Goal: Task Accomplishment & Management: Manage account settings

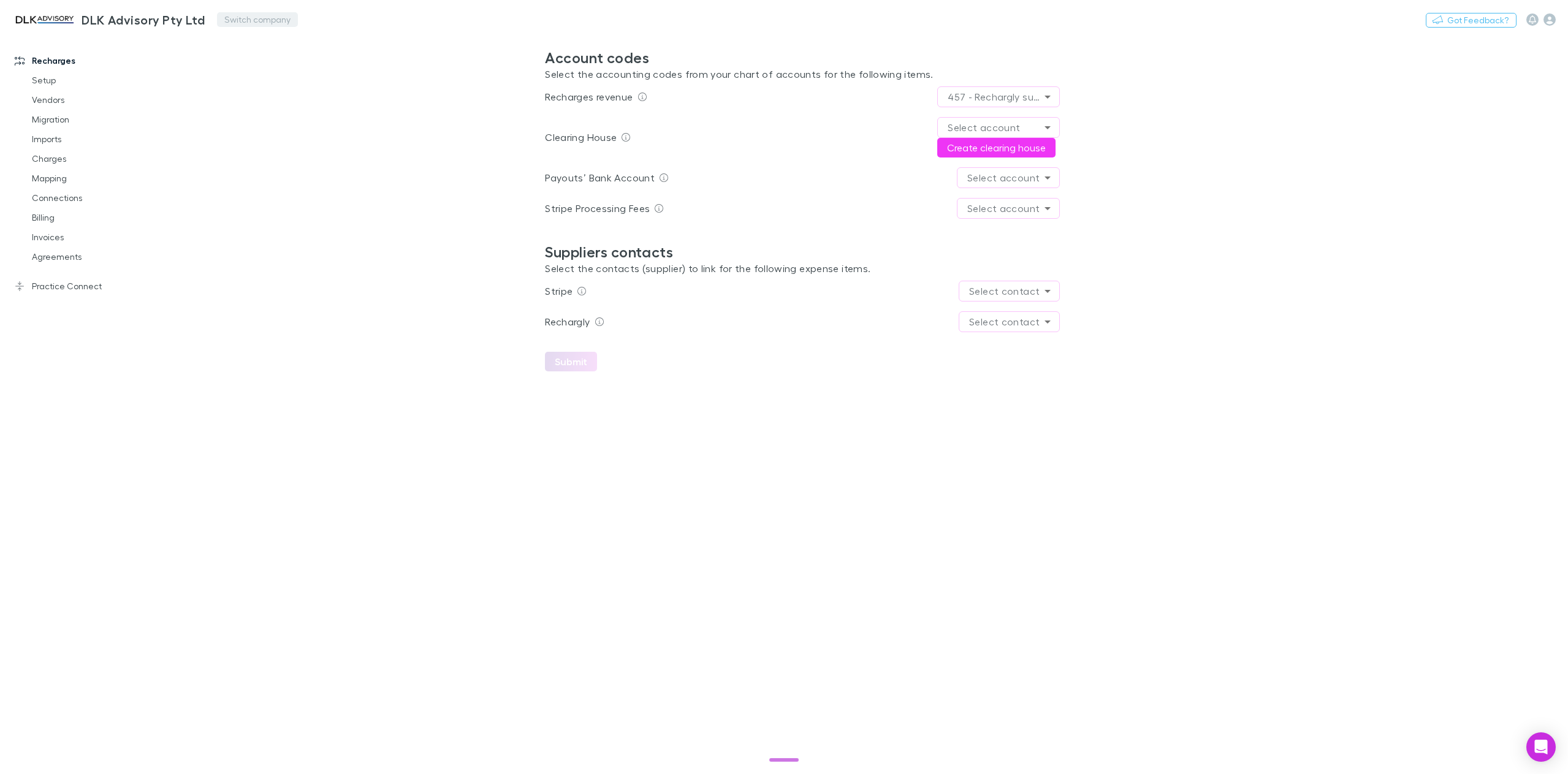
click at [248, 19] on button "Switch company" at bounding box center [257, 20] width 81 height 15
type input "*****"
click at [251, 71] on p "Scope Accounting" at bounding box center [270, 74] width 87 height 15
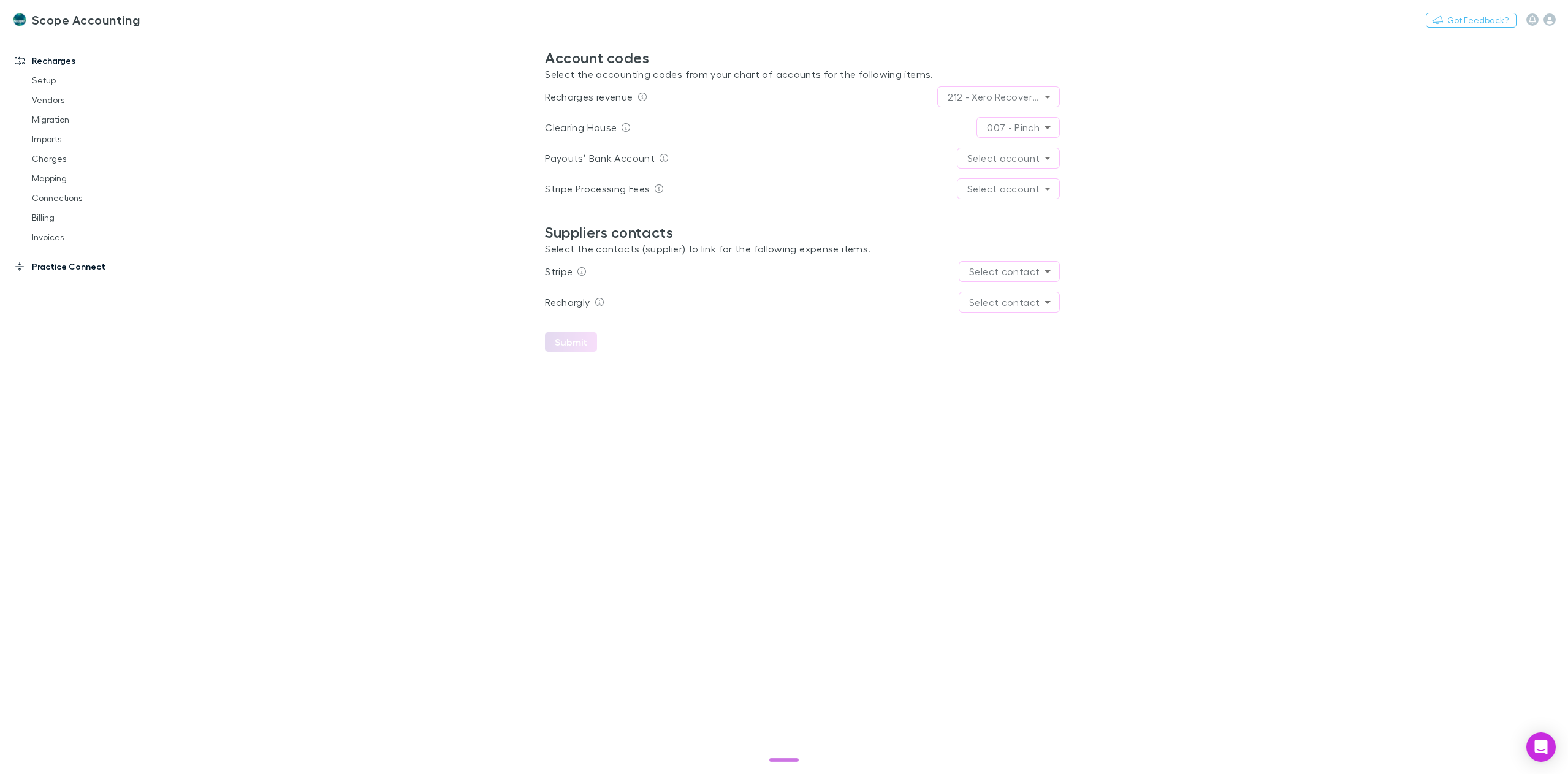
click at [41, 270] on link "Practice Connect" at bounding box center [87, 267] width 169 height 20
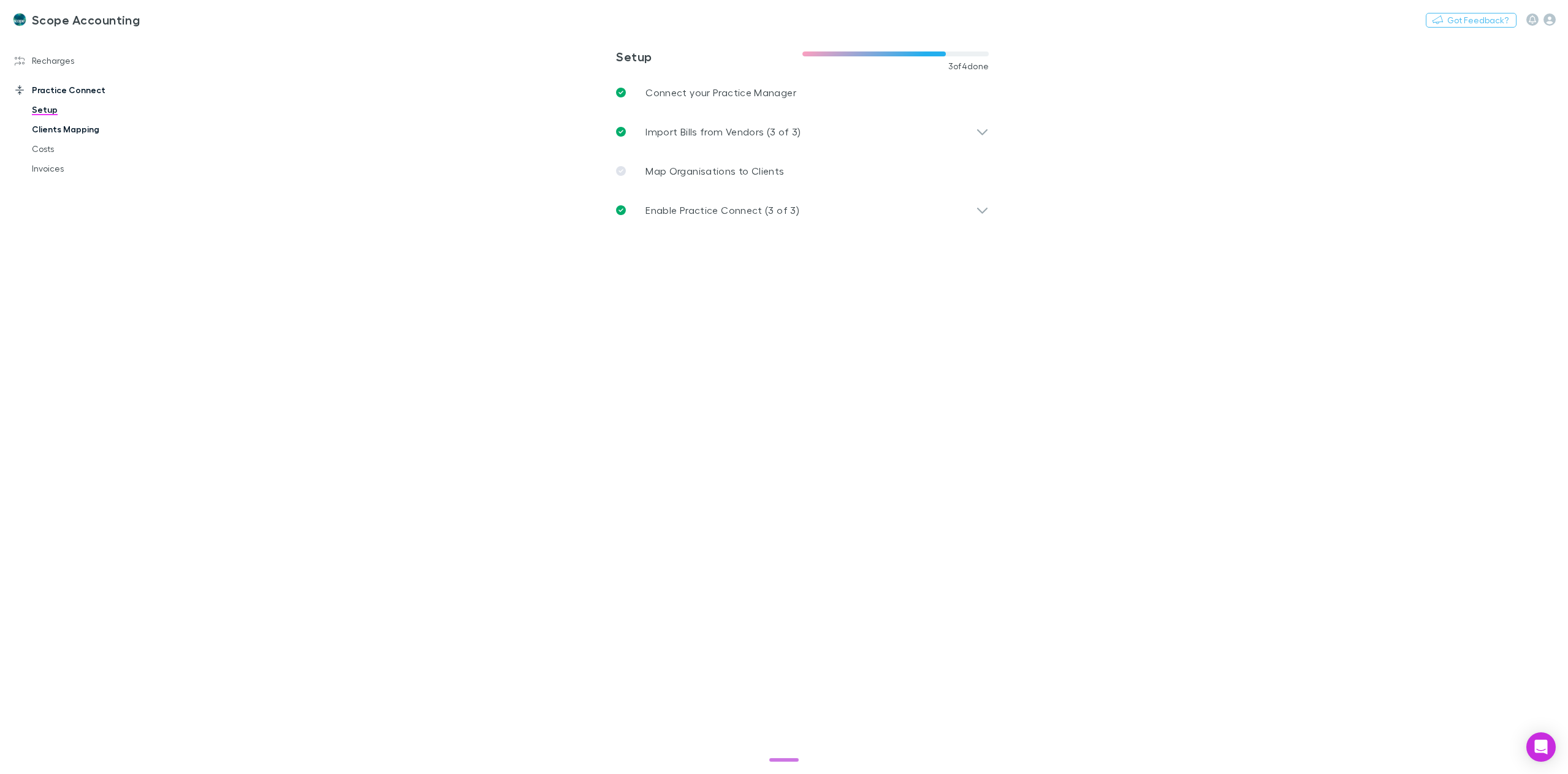
click at [73, 132] on link "Clients Mapping" at bounding box center [95, 130] width 152 height 20
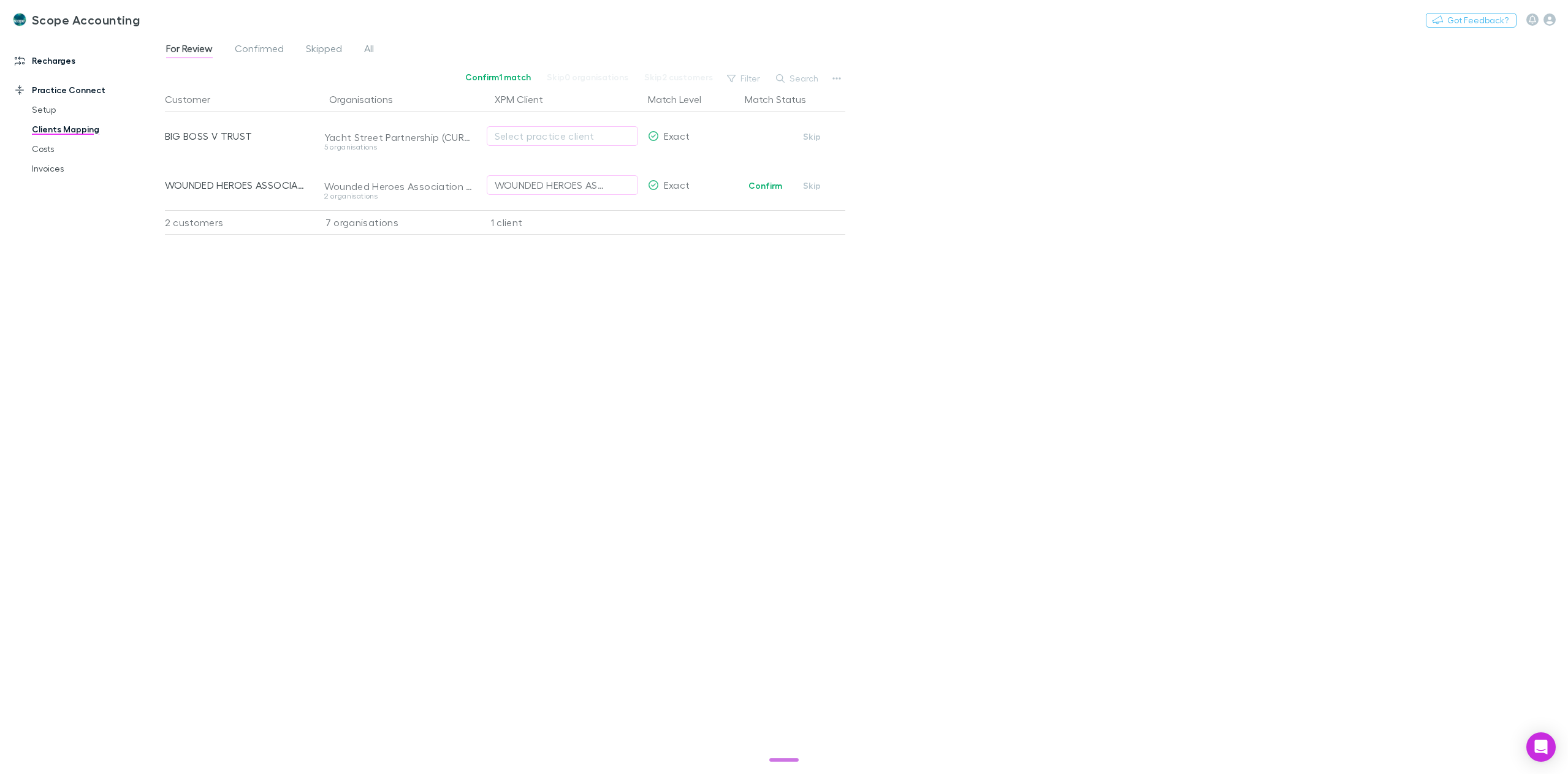
click at [48, 66] on link "Recharges" at bounding box center [87, 61] width 169 height 20
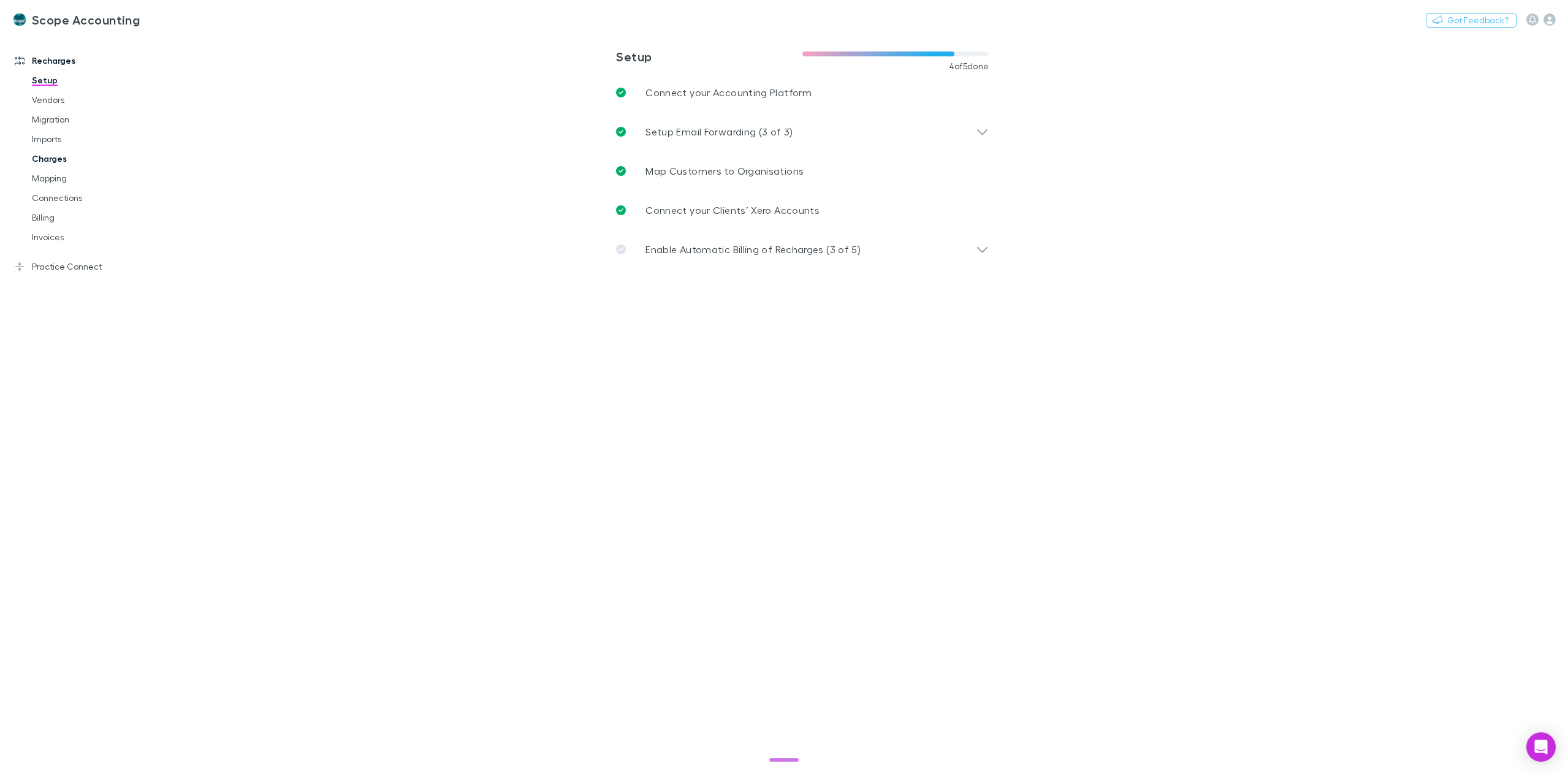
click at [54, 151] on link "Charges" at bounding box center [95, 158] width 152 height 20
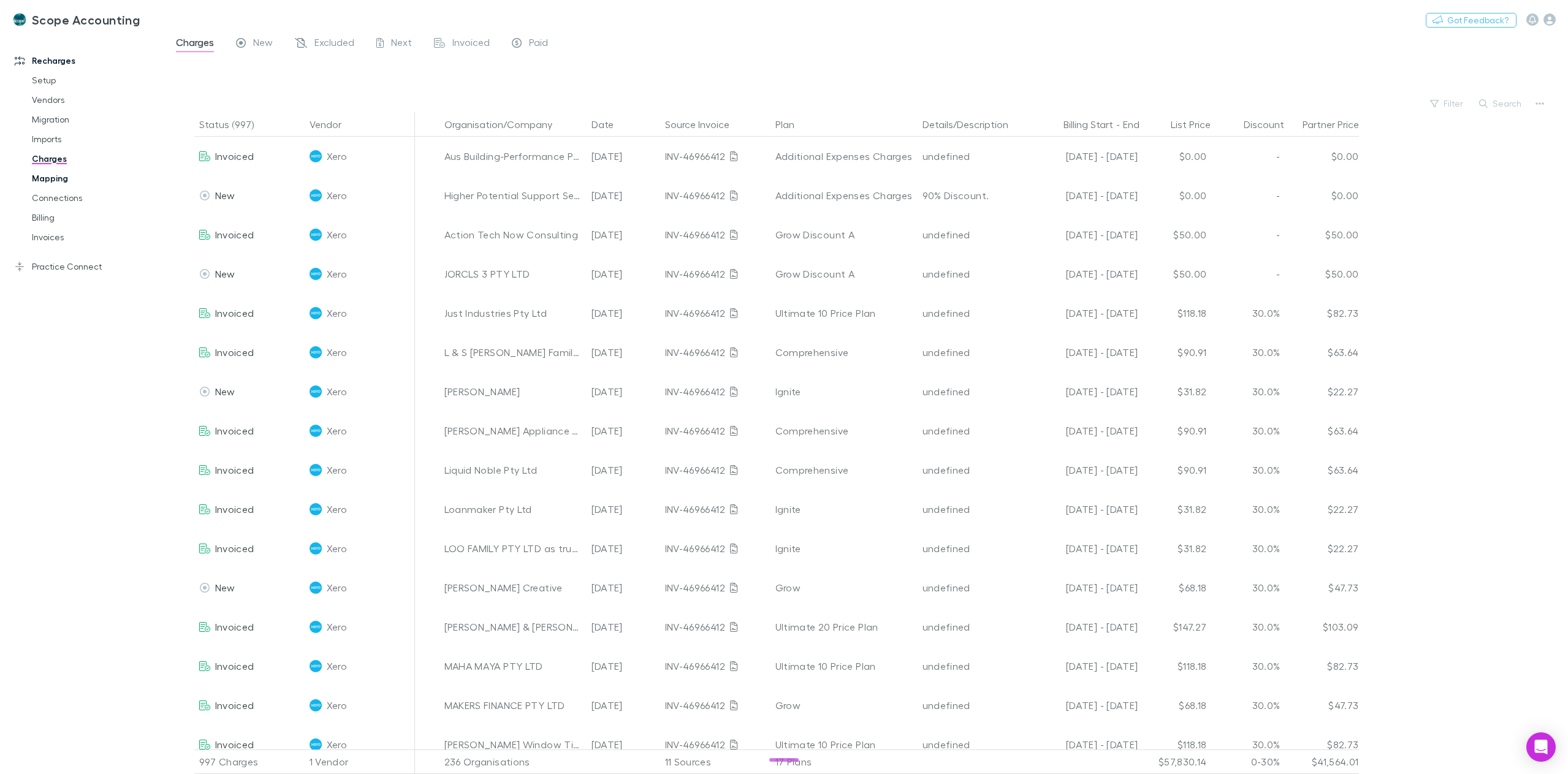
click at [62, 177] on link "Mapping" at bounding box center [95, 178] width 152 height 20
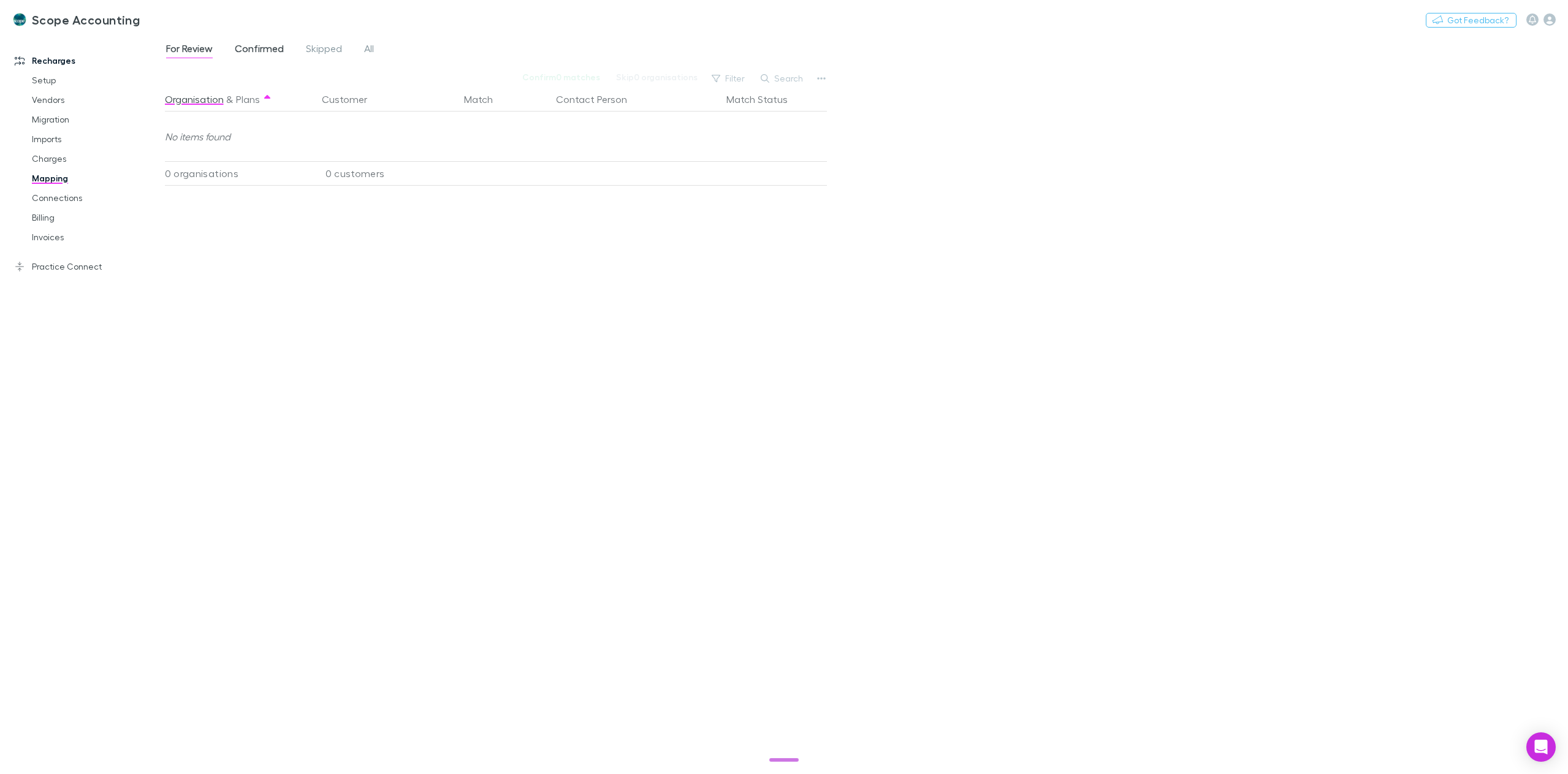
click at [269, 49] on span "Confirmed" at bounding box center [259, 50] width 49 height 16
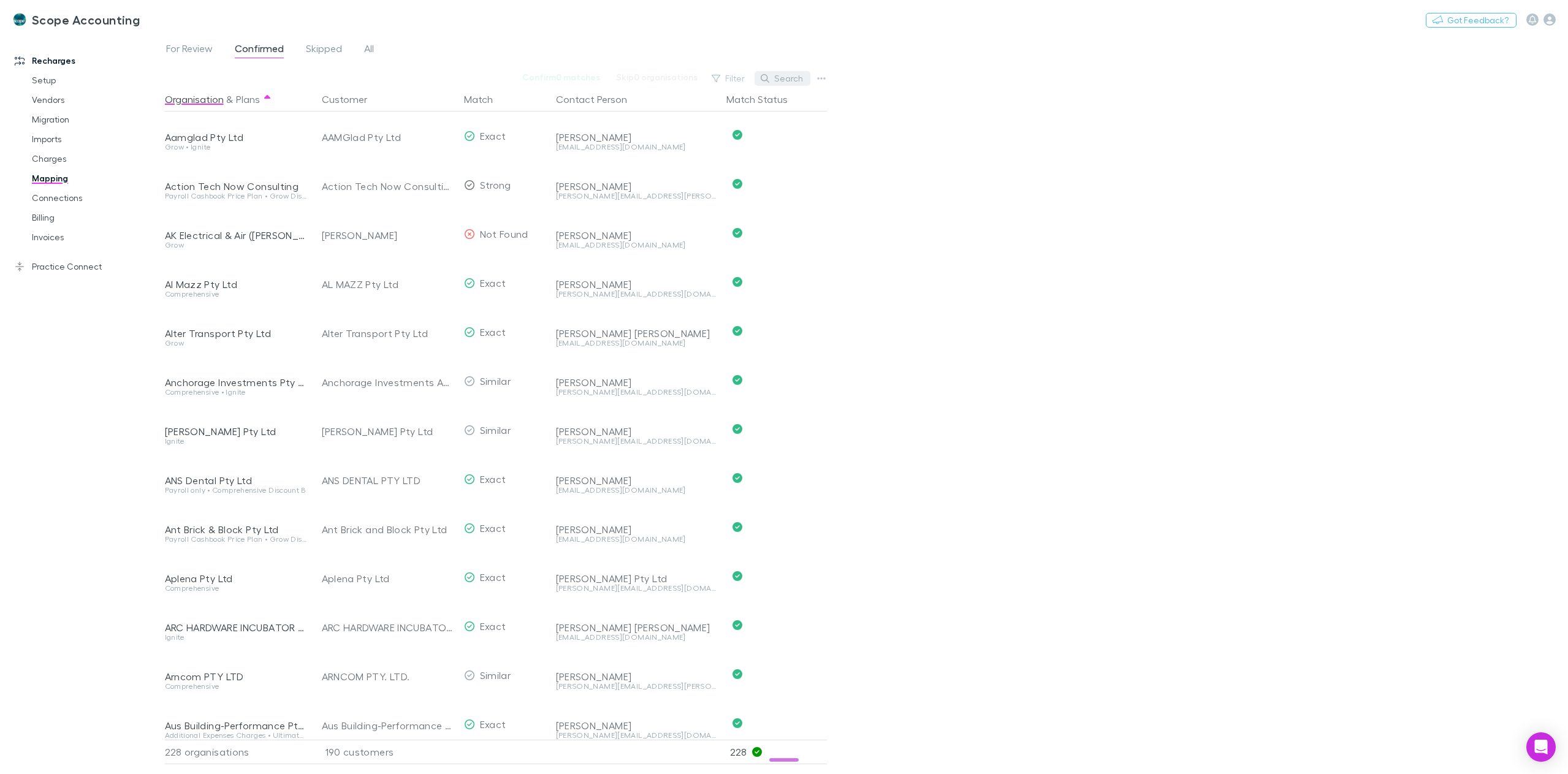
click at [778, 75] on button "Search" at bounding box center [782, 79] width 56 height 15
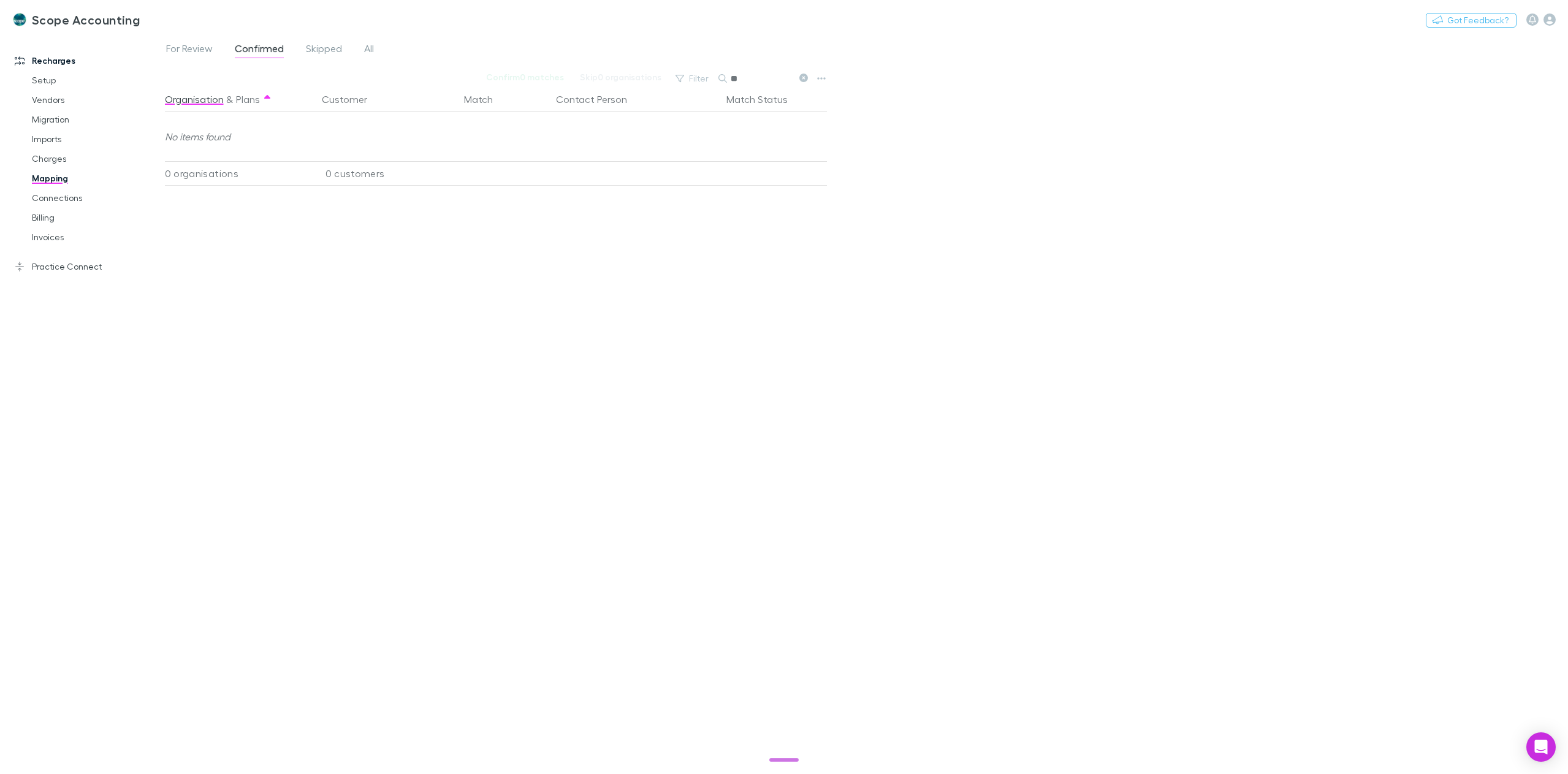
type input "*"
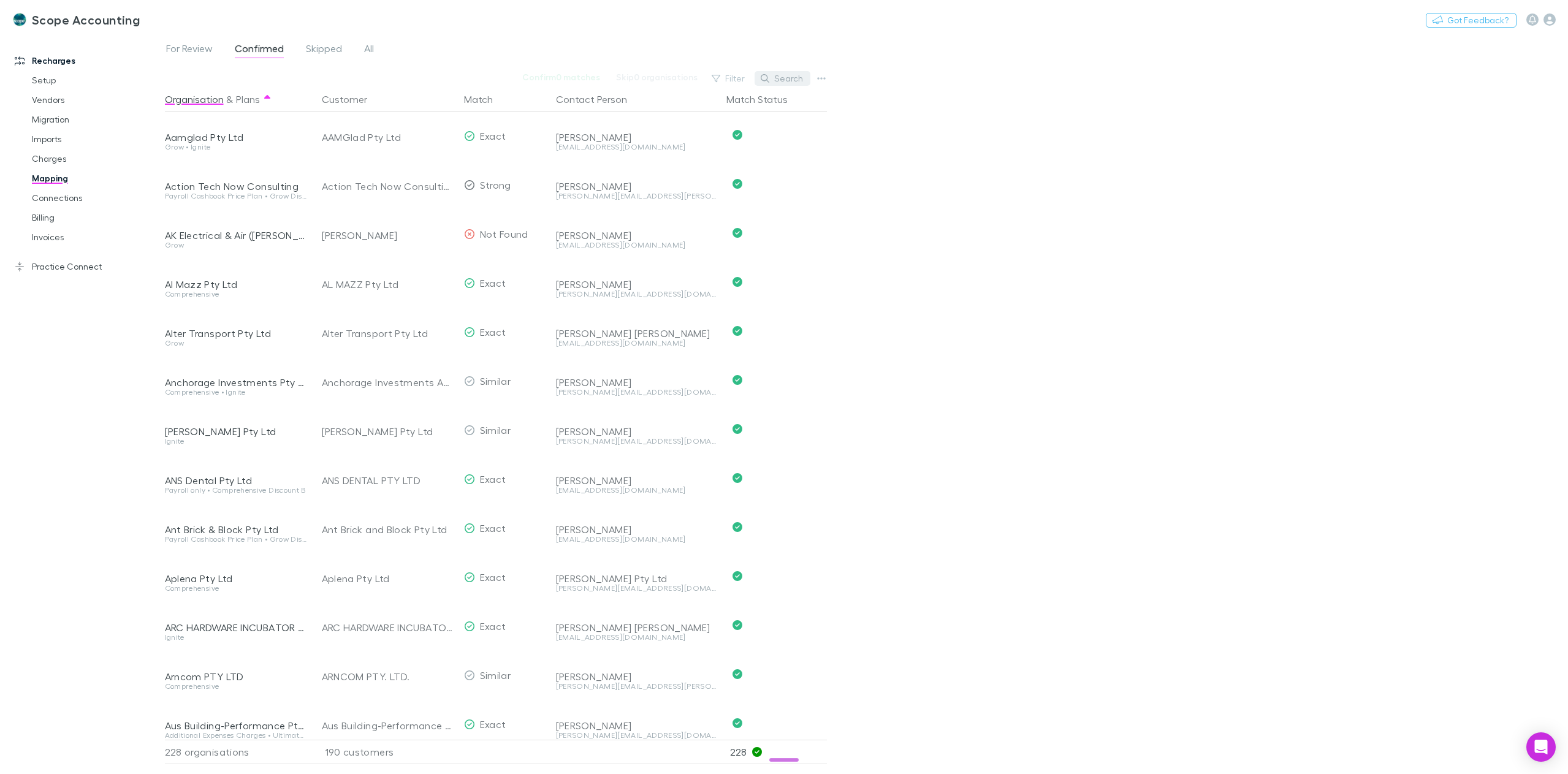
click at [791, 82] on button "Search" at bounding box center [782, 79] width 56 height 15
type input "*"
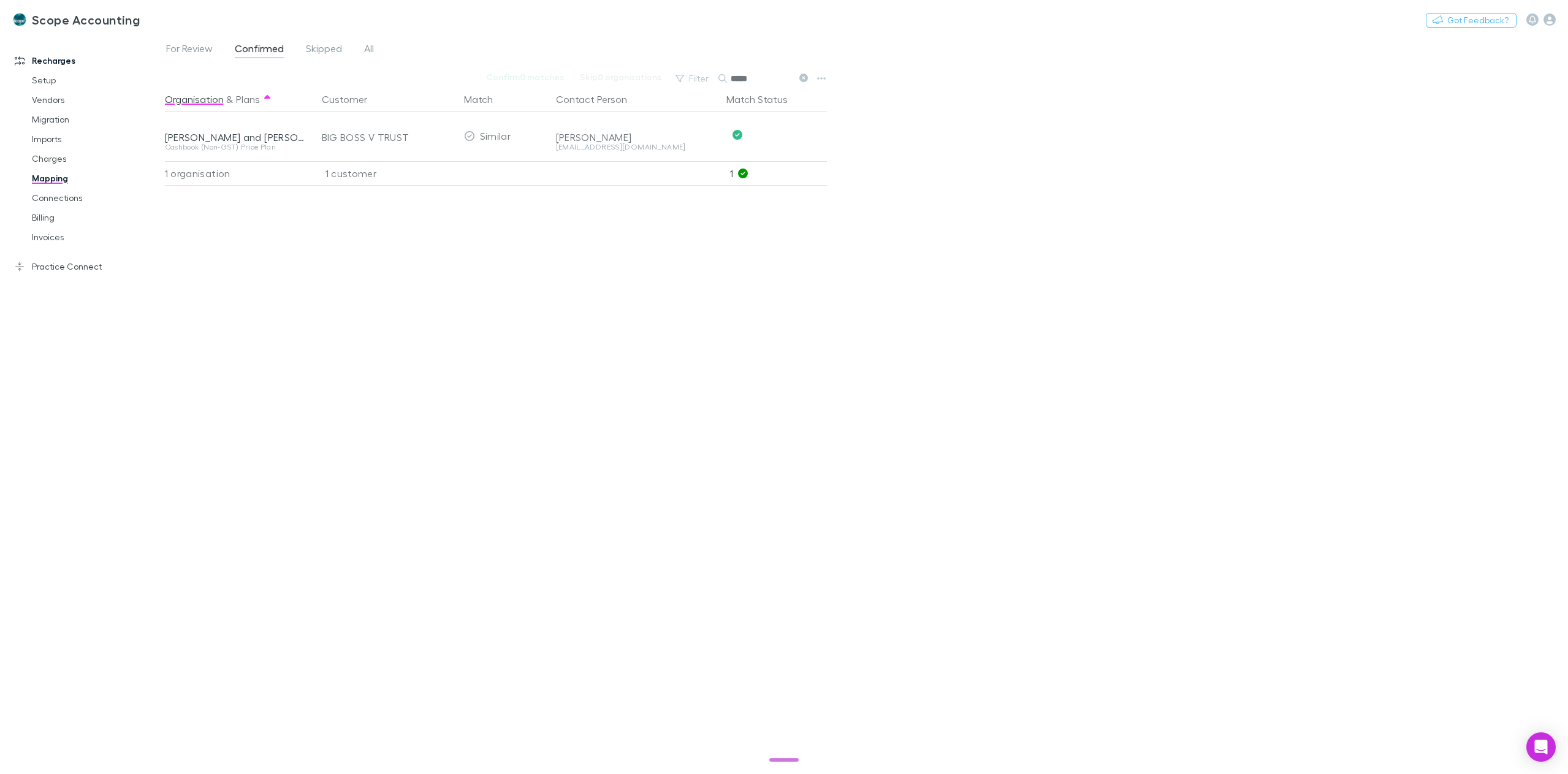
click at [766, 80] on input "*****" at bounding box center [761, 78] width 62 height 17
click at [766, 81] on input "*******" at bounding box center [761, 78] width 62 height 17
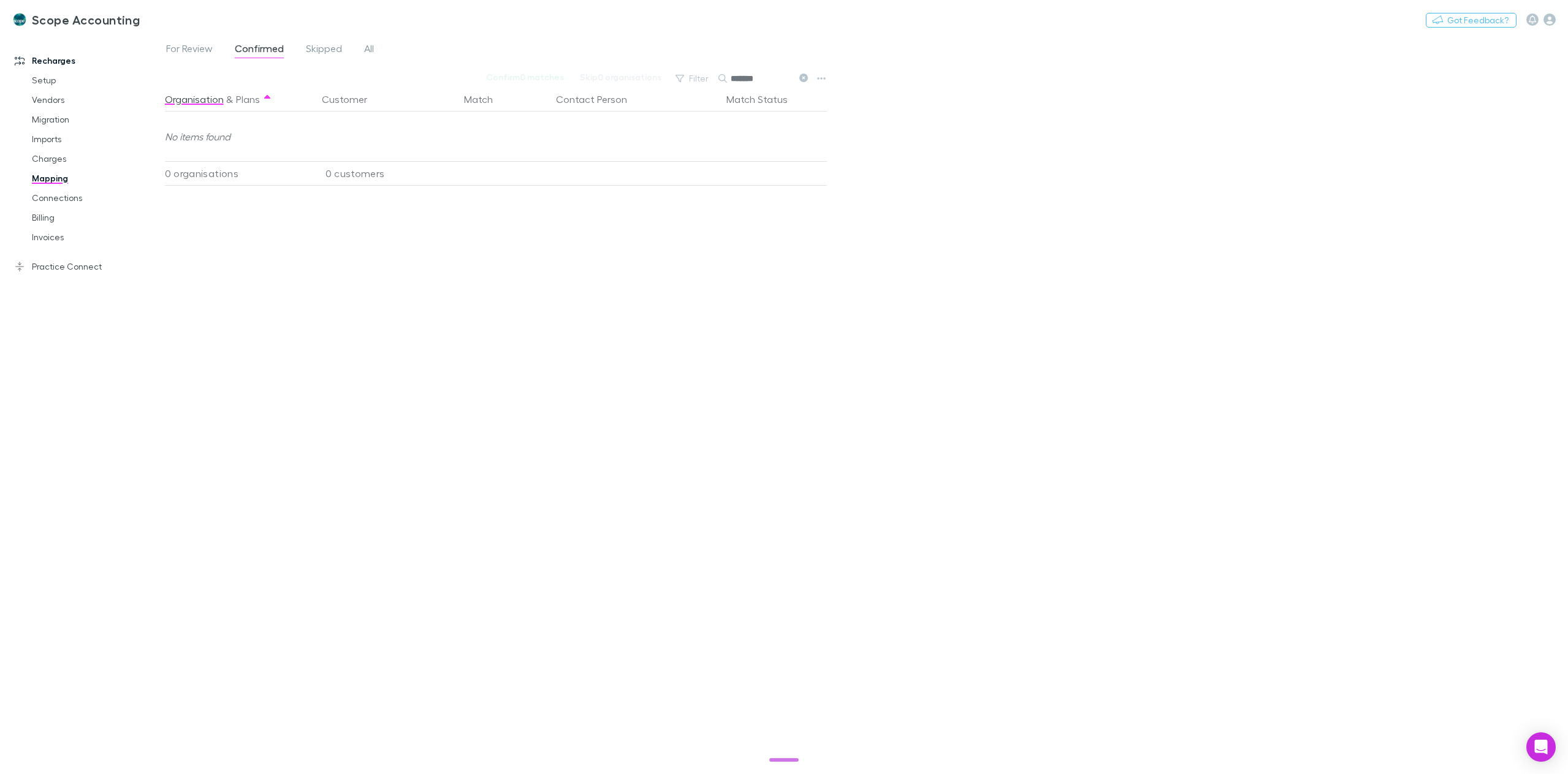
click at [766, 81] on input "*******" at bounding box center [761, 78] width 62 height 17
click at [766, 81] on input "*****" at bounding box center [761, 78] width 62 height 17
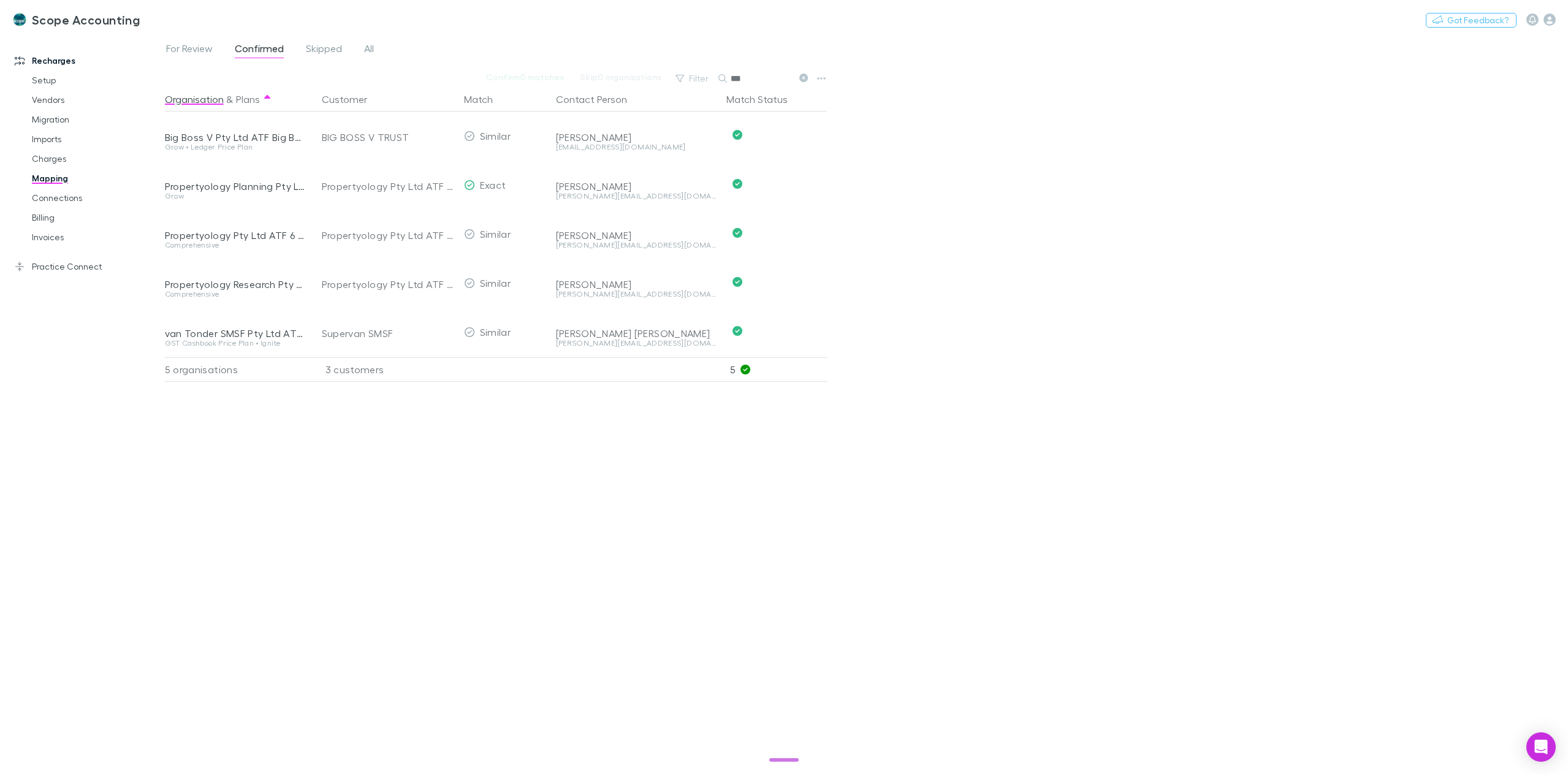
click at [754, 72] on input "***" at bounding box center [761, 78] width 62 height 17
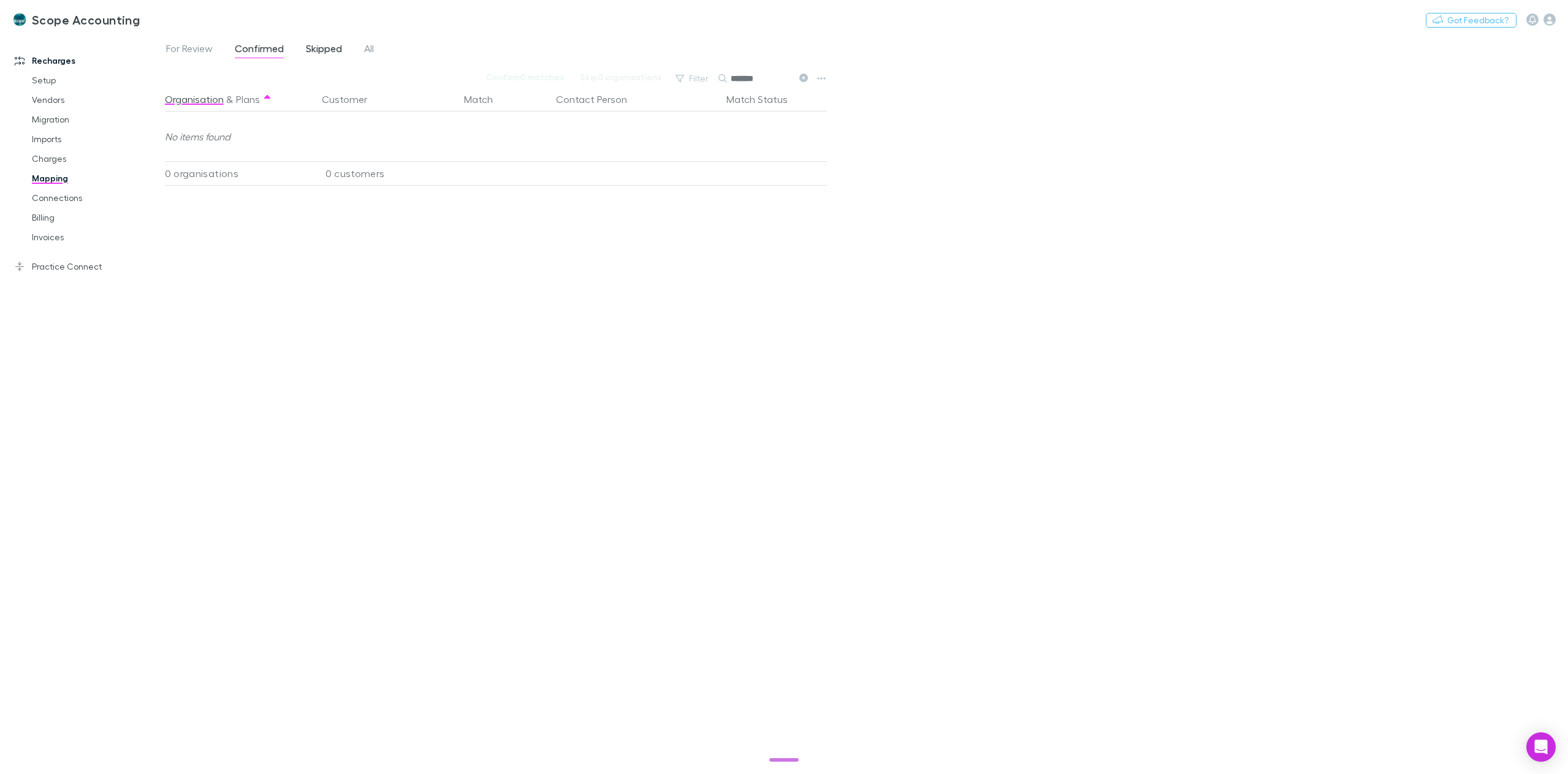
type input "*******"
click at [314, 50] on span "Skipped" at bounding box center [324, 50] width 36 height 16
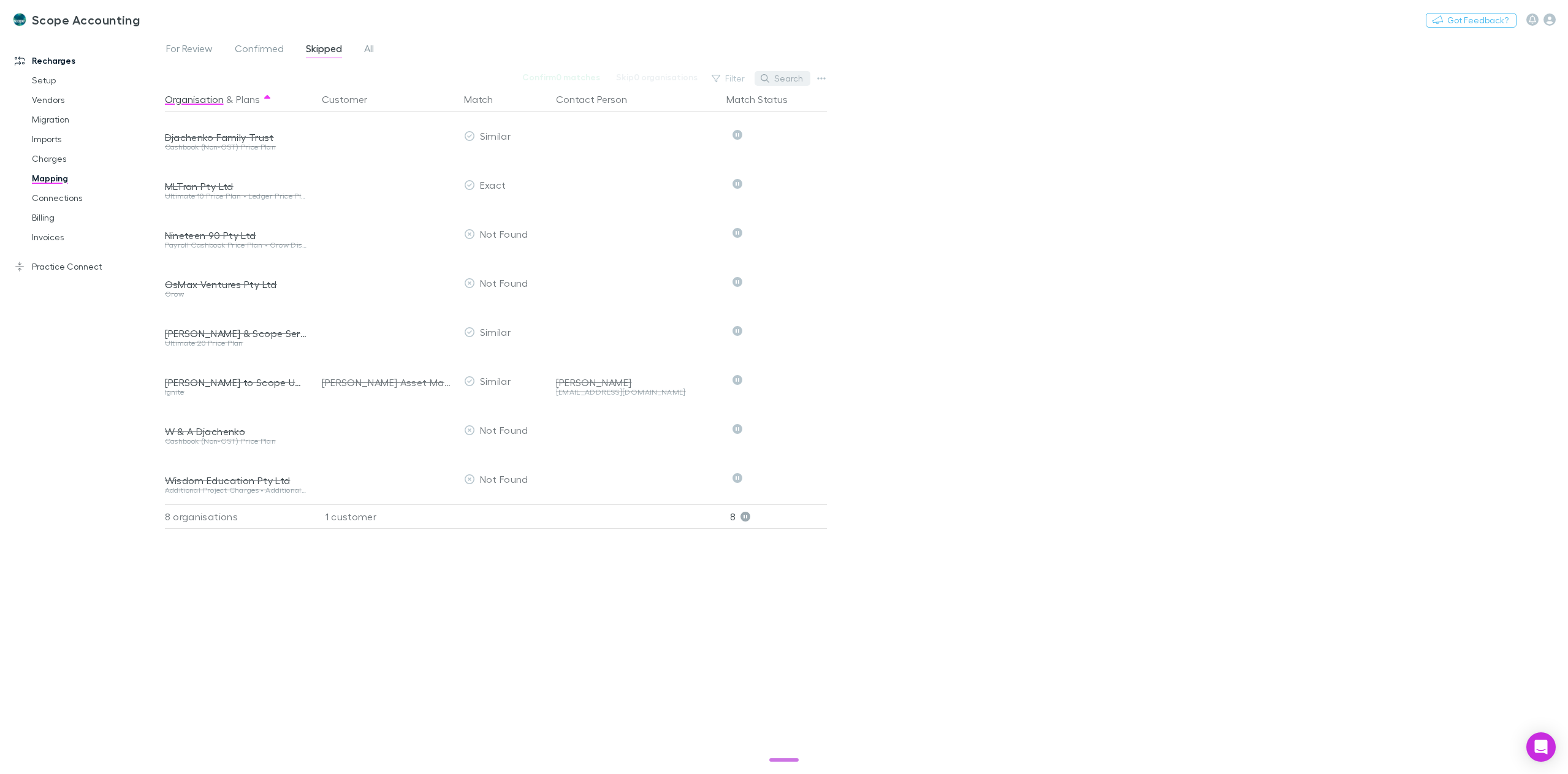
click at [788, 72] on button "Search" at bounding box center [782, 79] width 56 height 15
click at [374, 48] on span "All" at bounding box center [369, 50] width 10 height 16
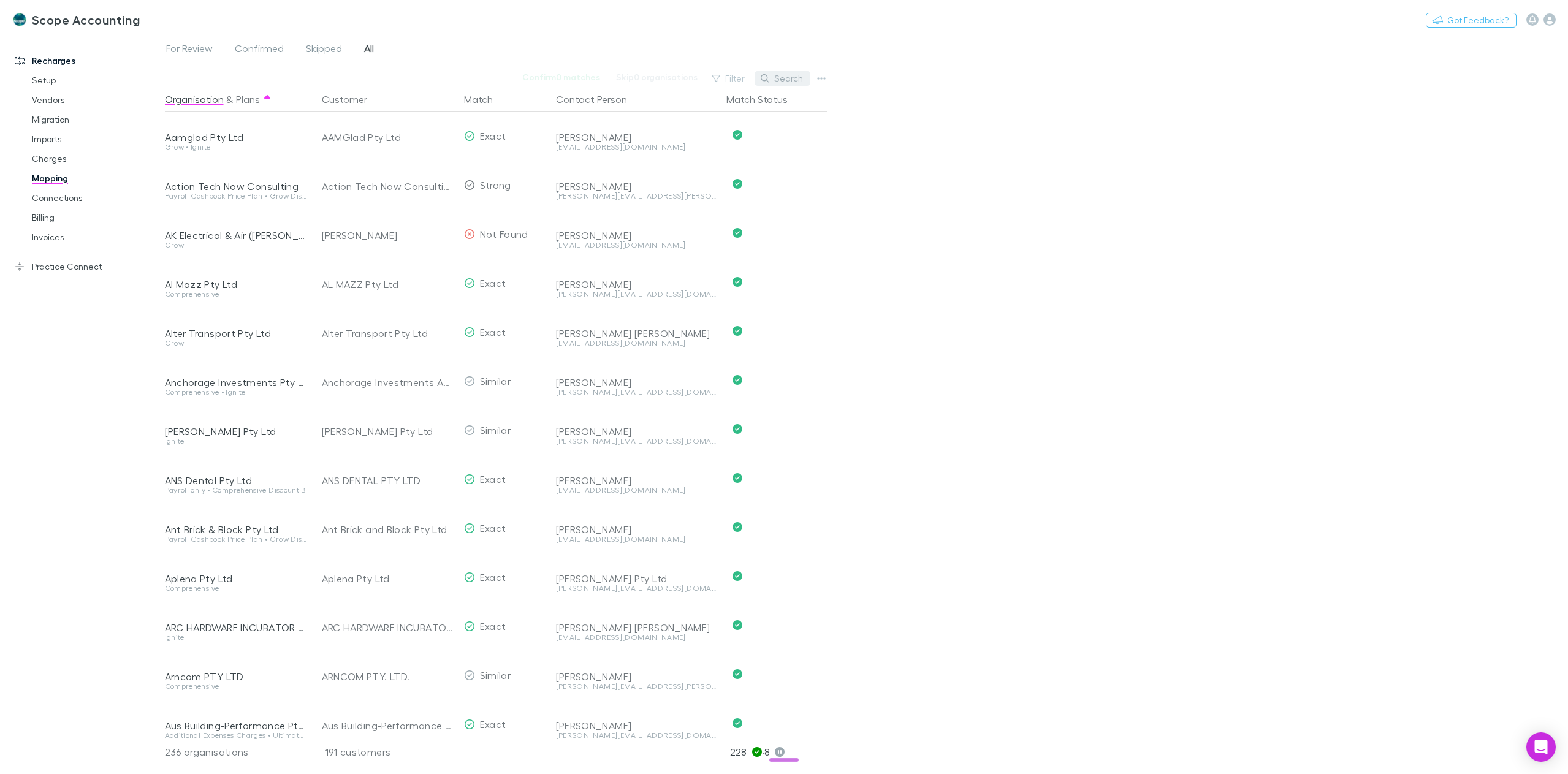
click at [766, 80] on icon "button" at bounding box center [765, 78] width 8 height 8
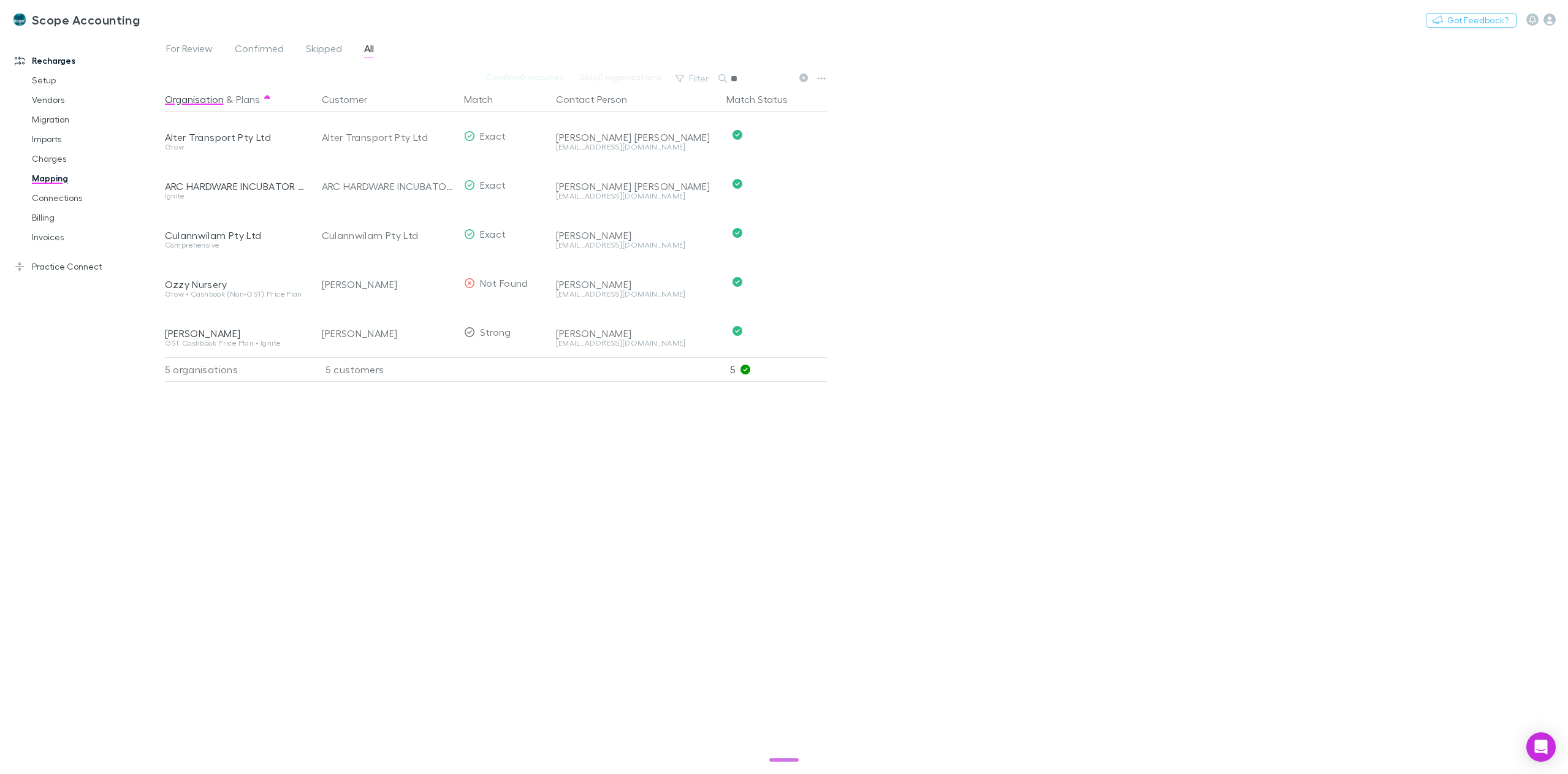
type input "*"
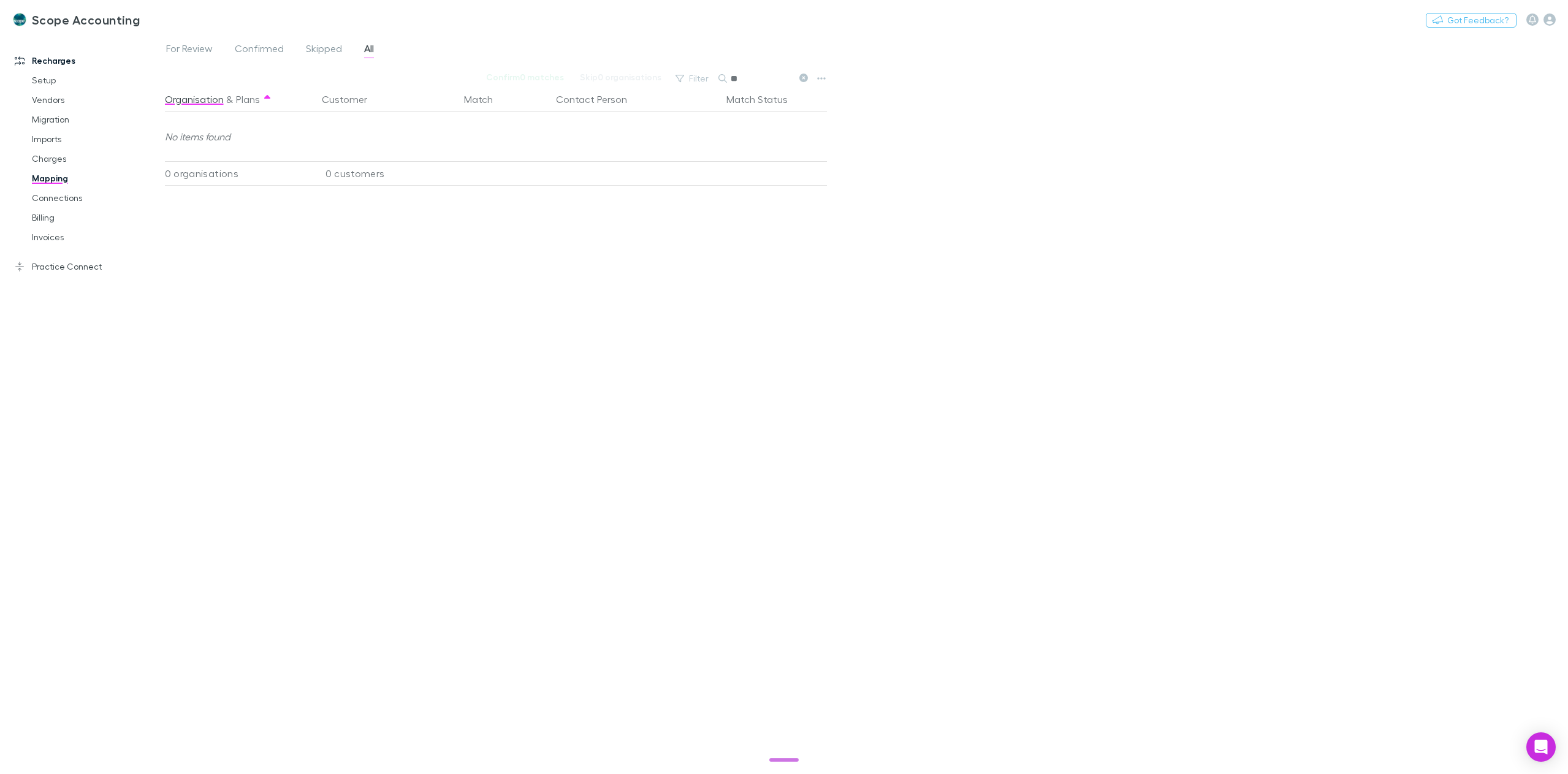
type input "*"
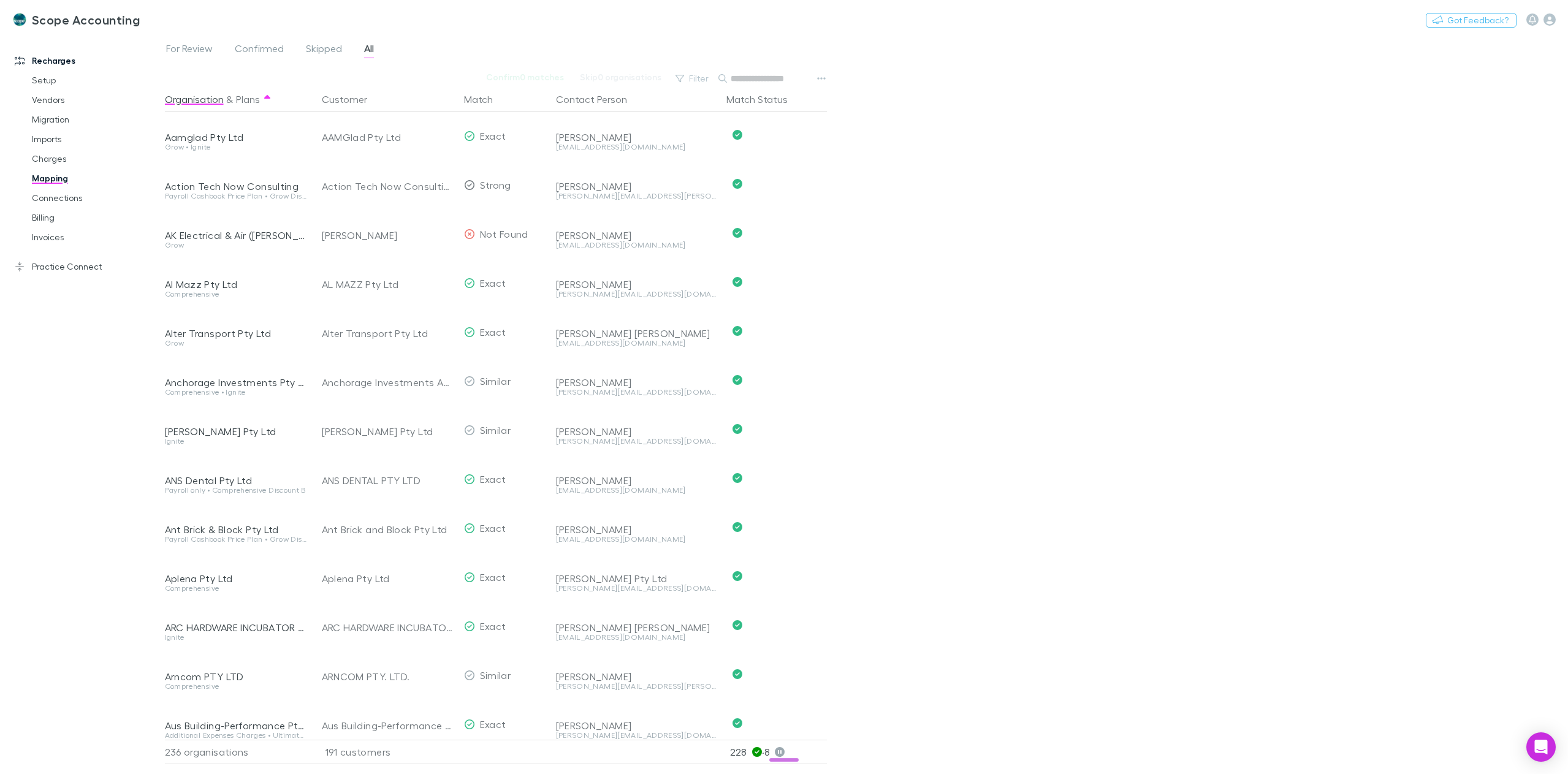
click at [763, 72] on input "text" at bounding box center [761, 78] width 62 height 17
type input "*"
click at [353, 103] on button "Customer" at bounding box center [351, 99] width 60 height 25
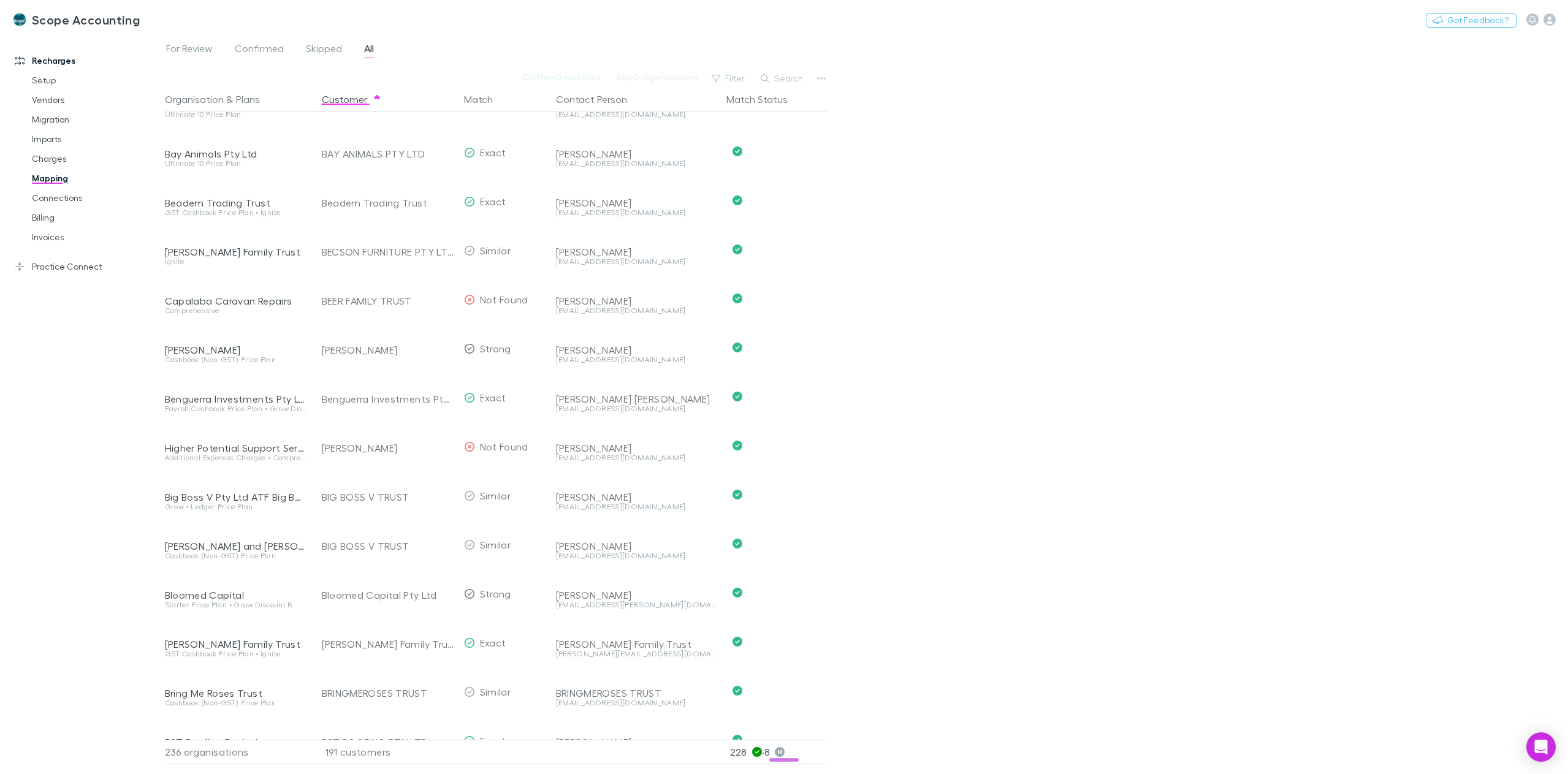
scroll to position [1165, 0]
click at [47, 268] on link "Practice Connect" at bounding box center [87, 267] width 169 height 20
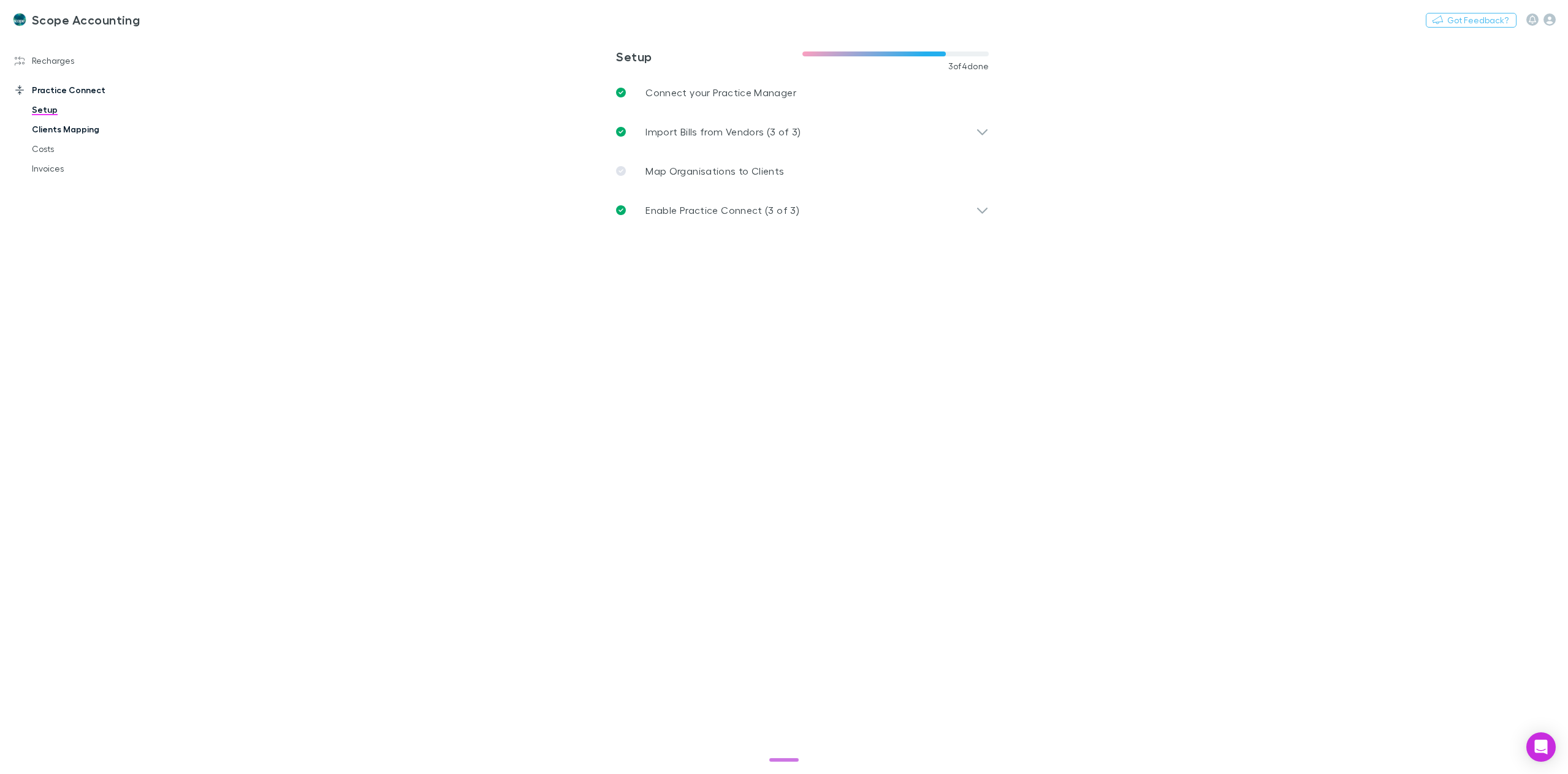
click at [71, 130] on link "Clients Mapping" at bounding box center [95, 130] width 152 height 20
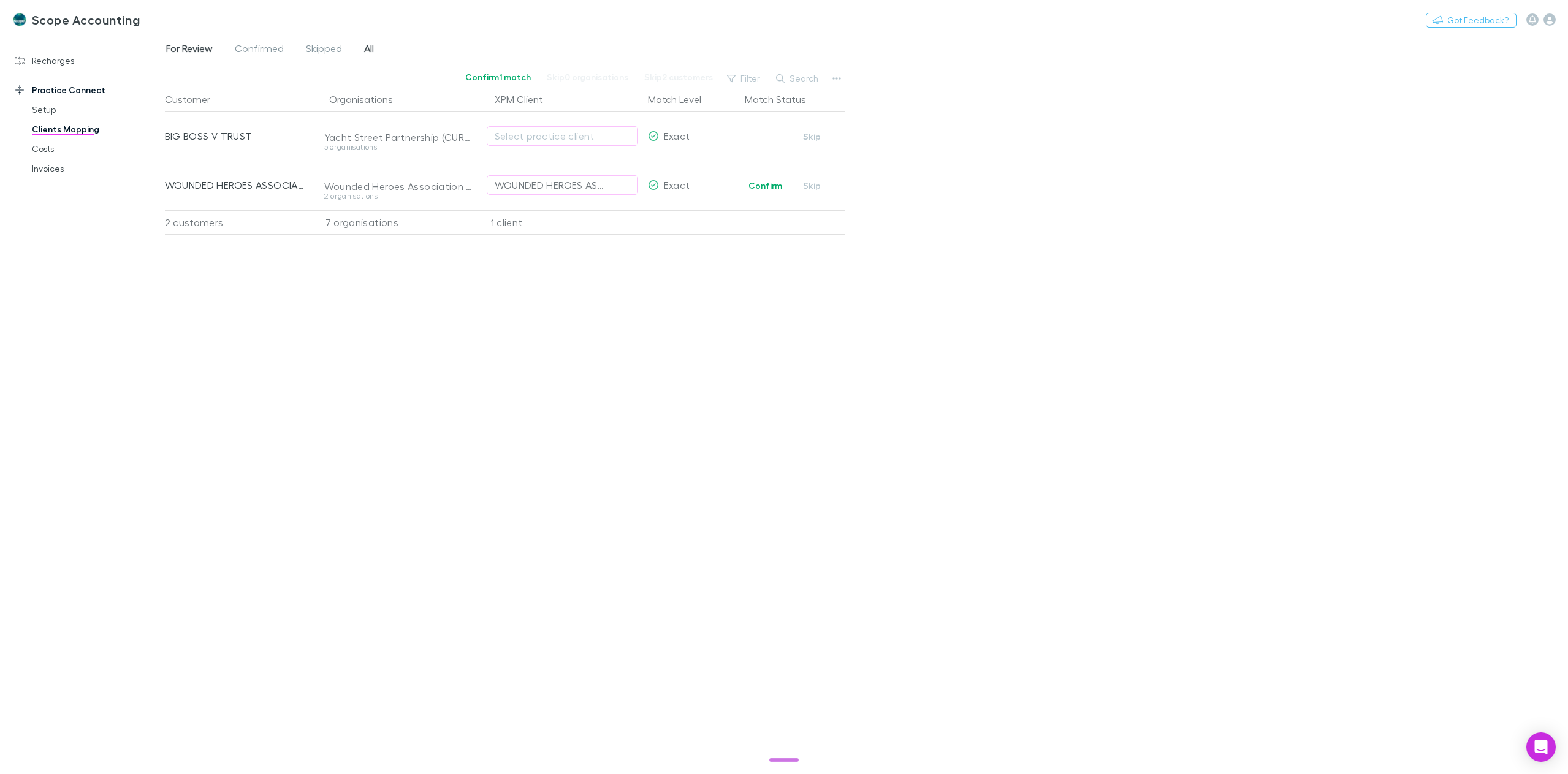
click at [367, 48] on span "All" at bounding box center [369, 50] width 10 height 16
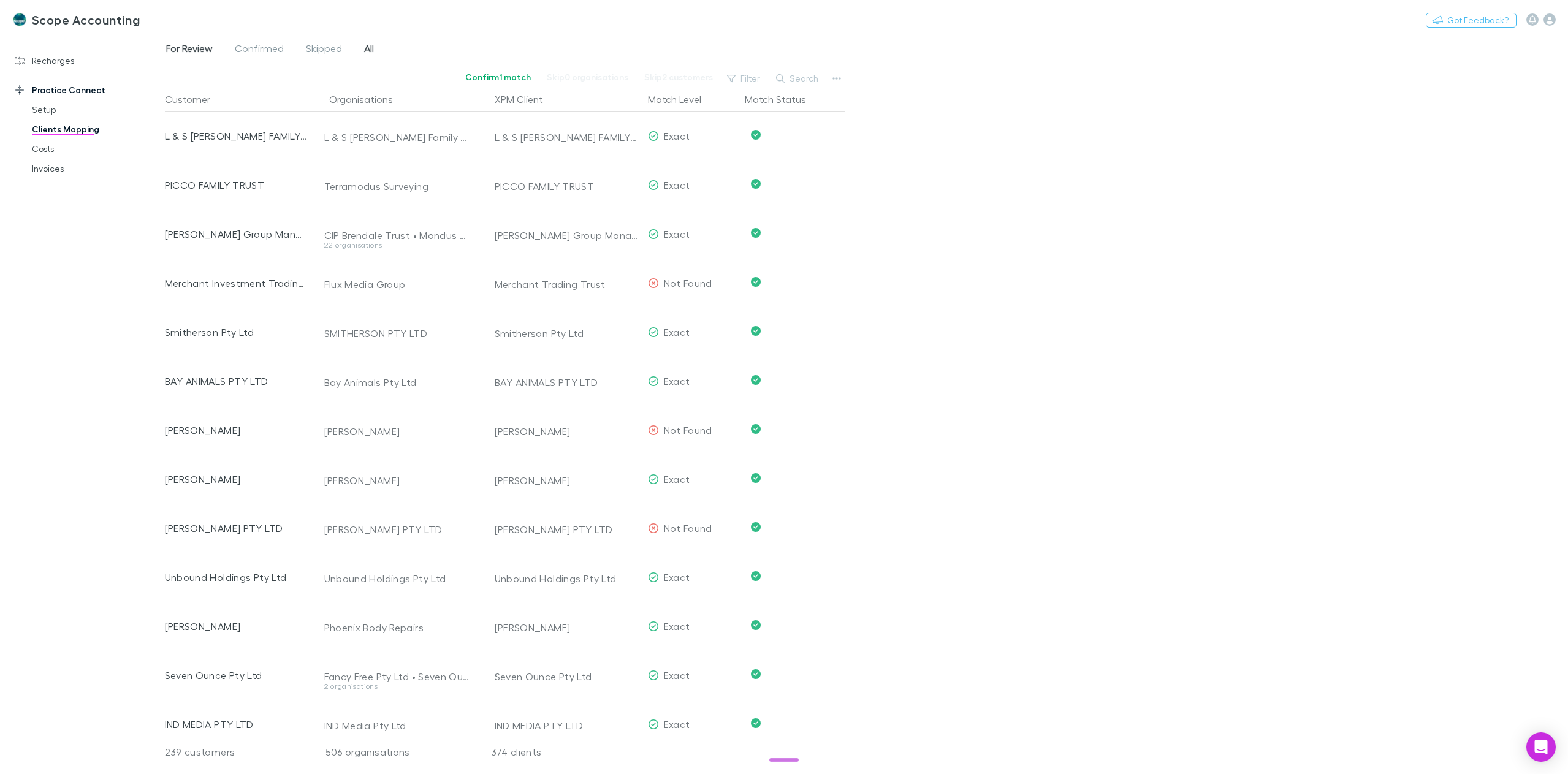
click at [192, 48] on span "For Review" at bounding box center [189, 50] width 47 height 16
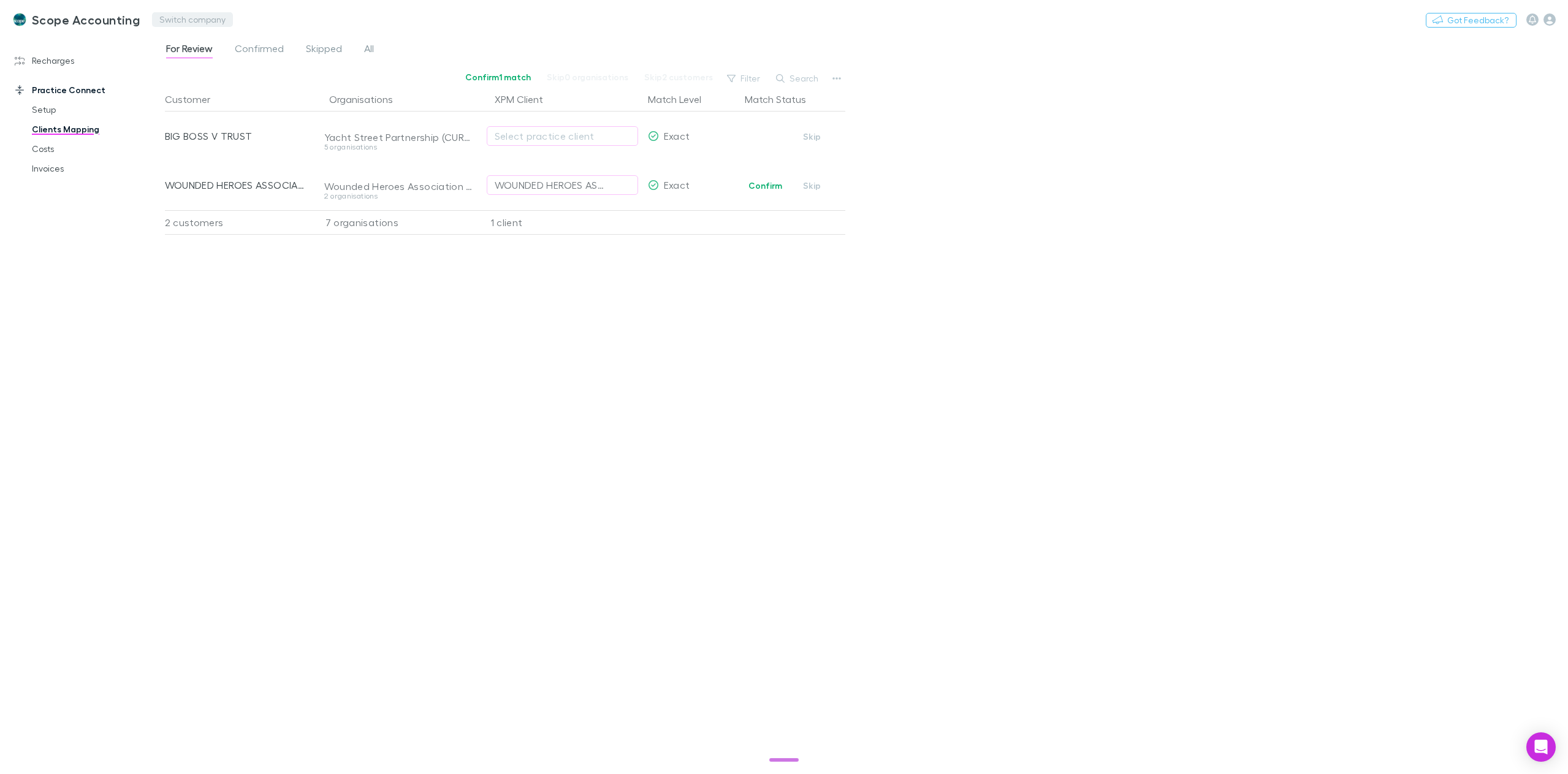
click at [195, 15] on button "Switch company" at bounding box center [192, 20] width 81 height 15
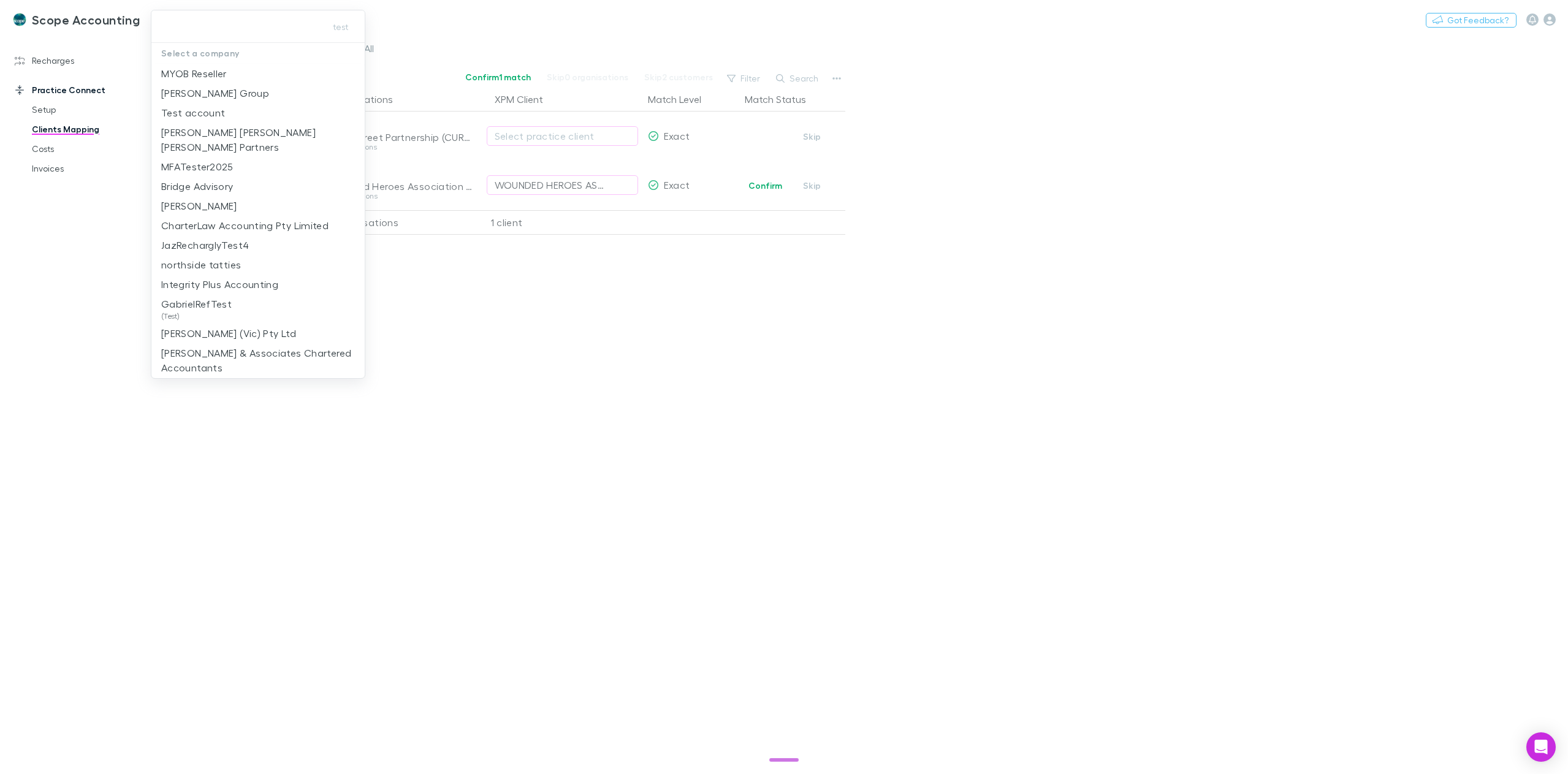
click at [250, 29] on input "text" at bounding box center [236, 27] width 159 height 23
type input "***"
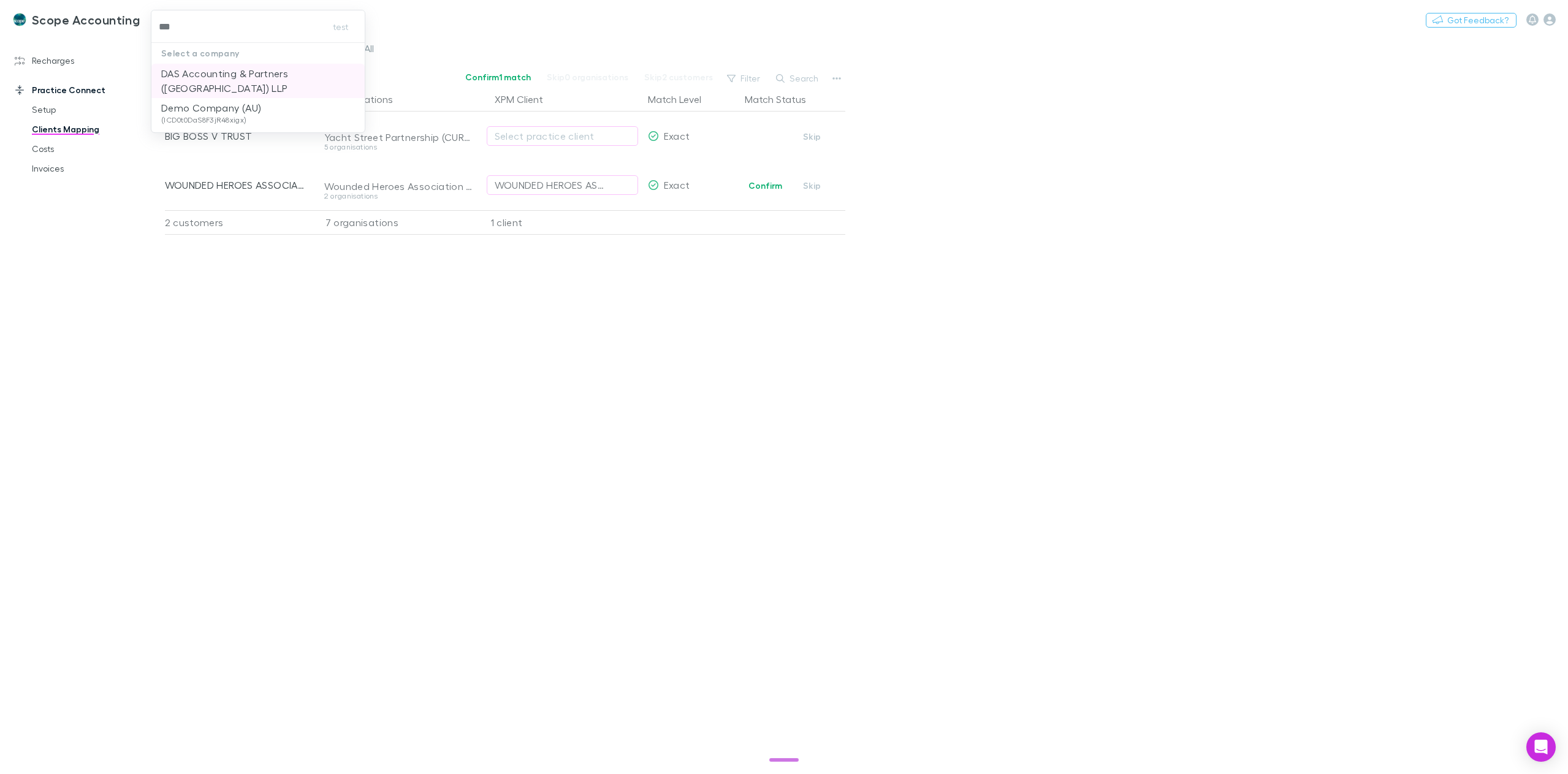
click at [245, 76] on p "DAS Accounting & Partners ([GEOGRAPHIC_DATA]) LLP" at bounding box center [258, 81] width 194 height 30
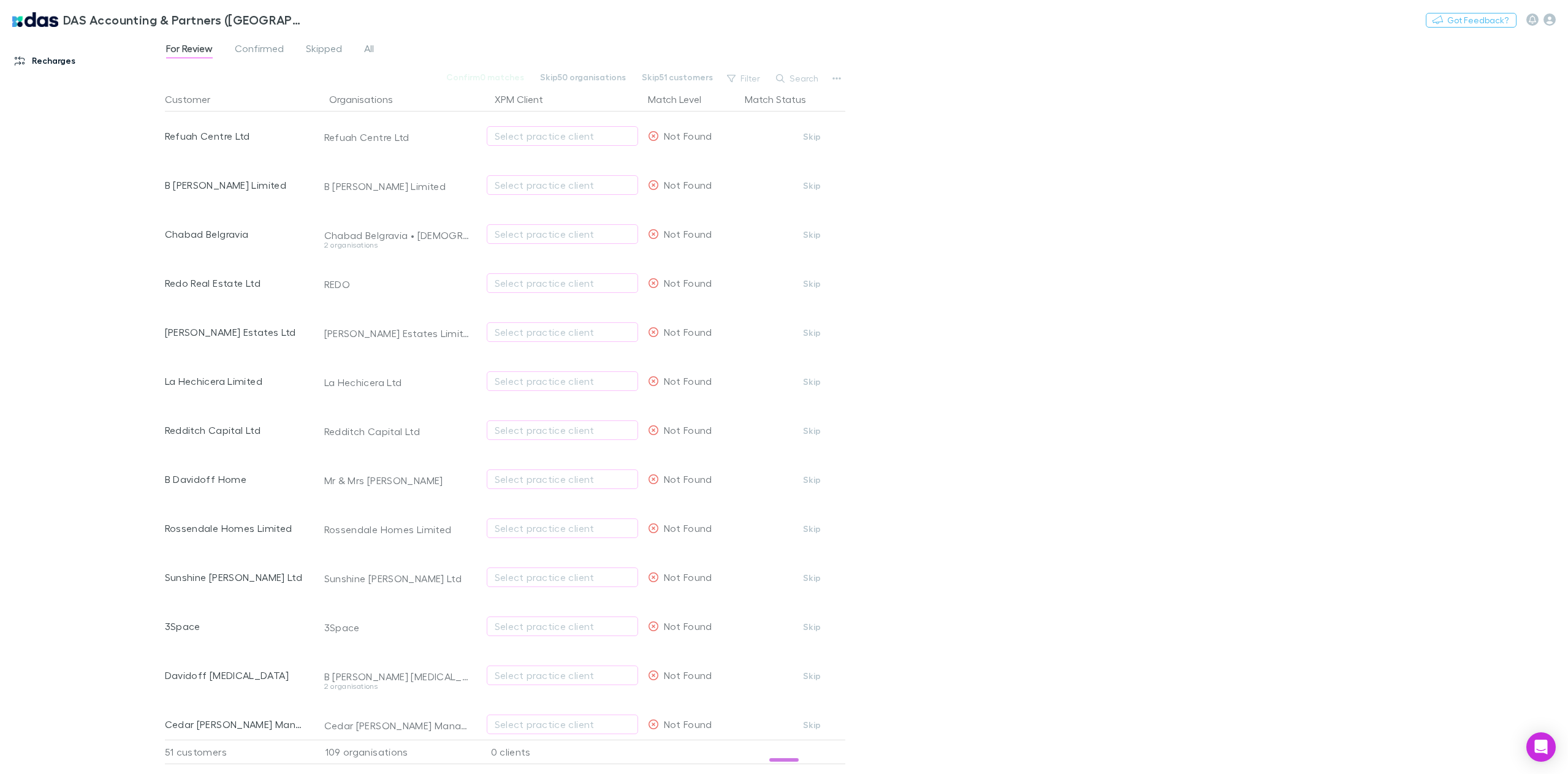
click at [50, 64] on link "Recharges" at bounding box center [87, 61] width 169 height 20
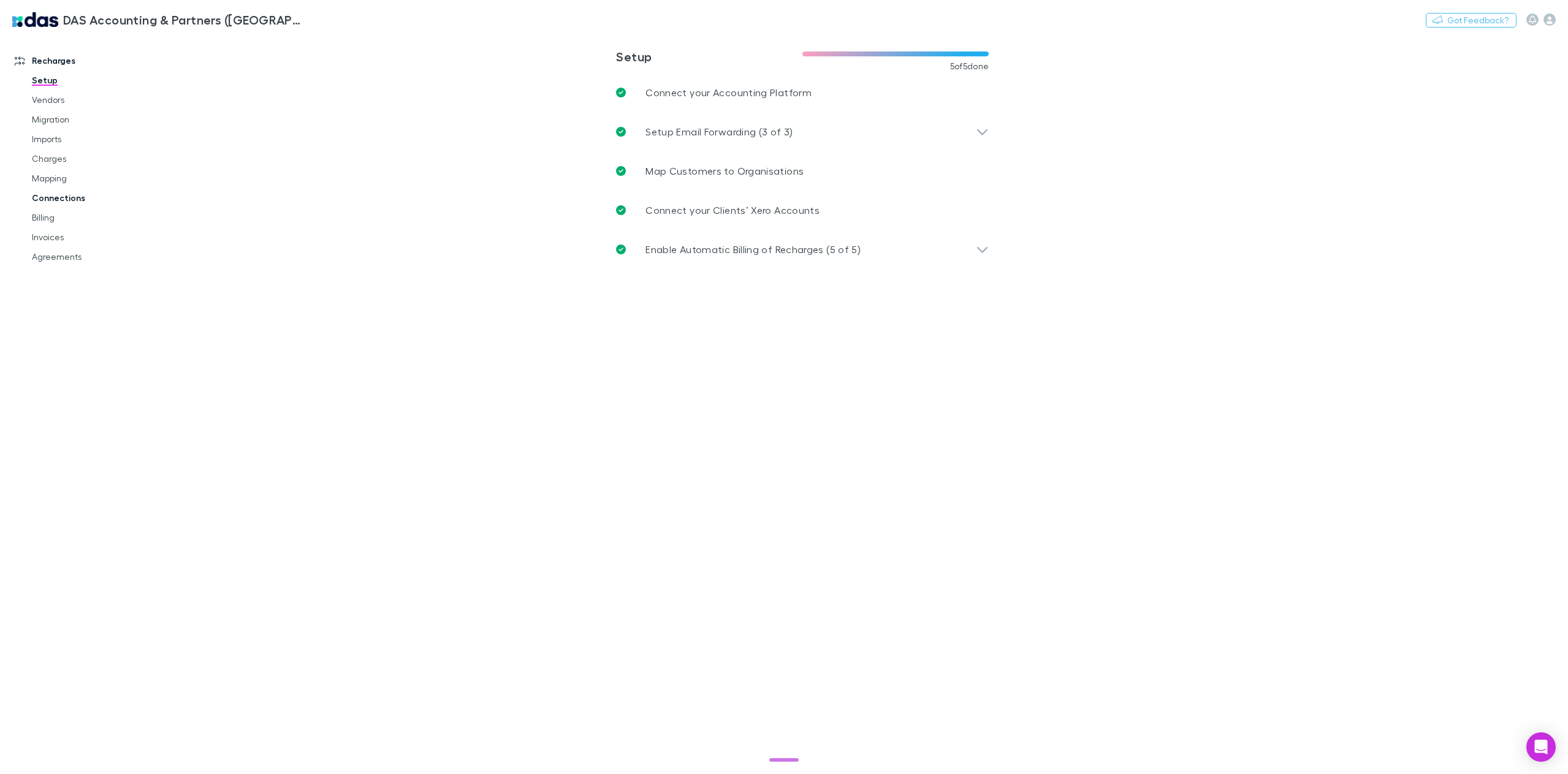
click at [81, 199] on link "Connections" at bounding box center [95, 198] width 152 height 20
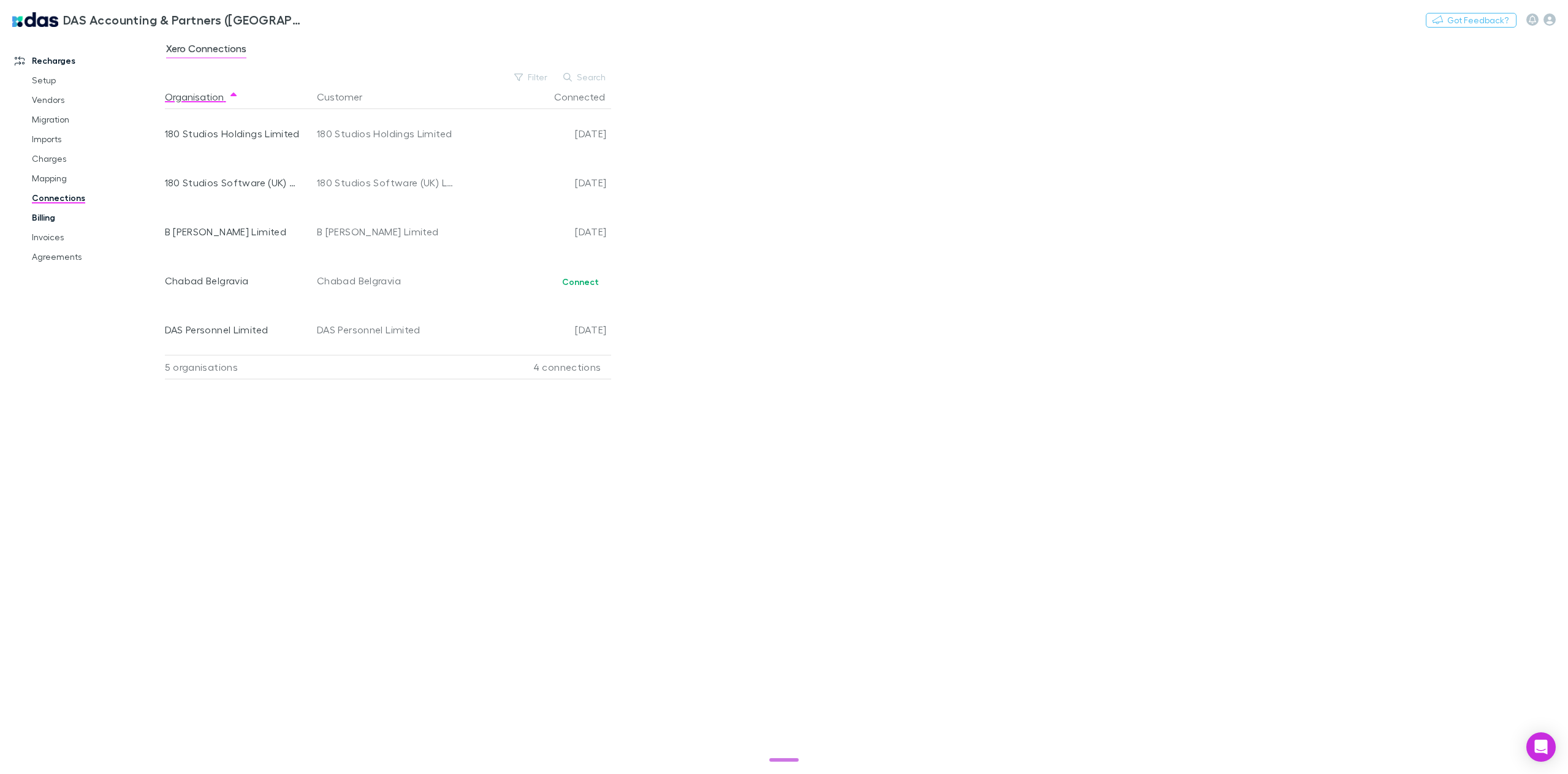
click at [59, 222] on link "Billing" at bounding box center [95, 218] width 152 height 20
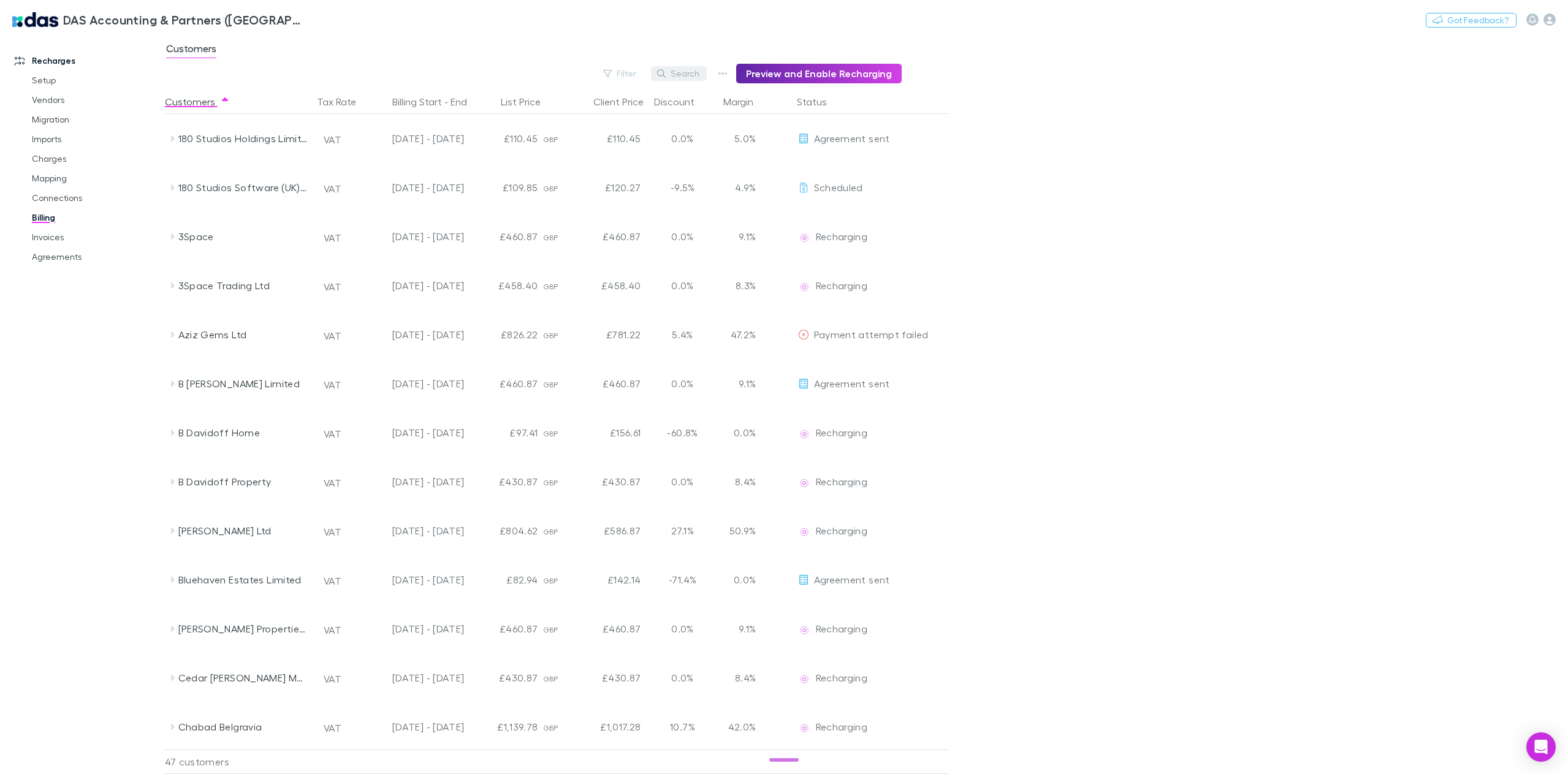
click at [694, 76] on button "Search" at bounding box center [679, 74] width 56 height 15
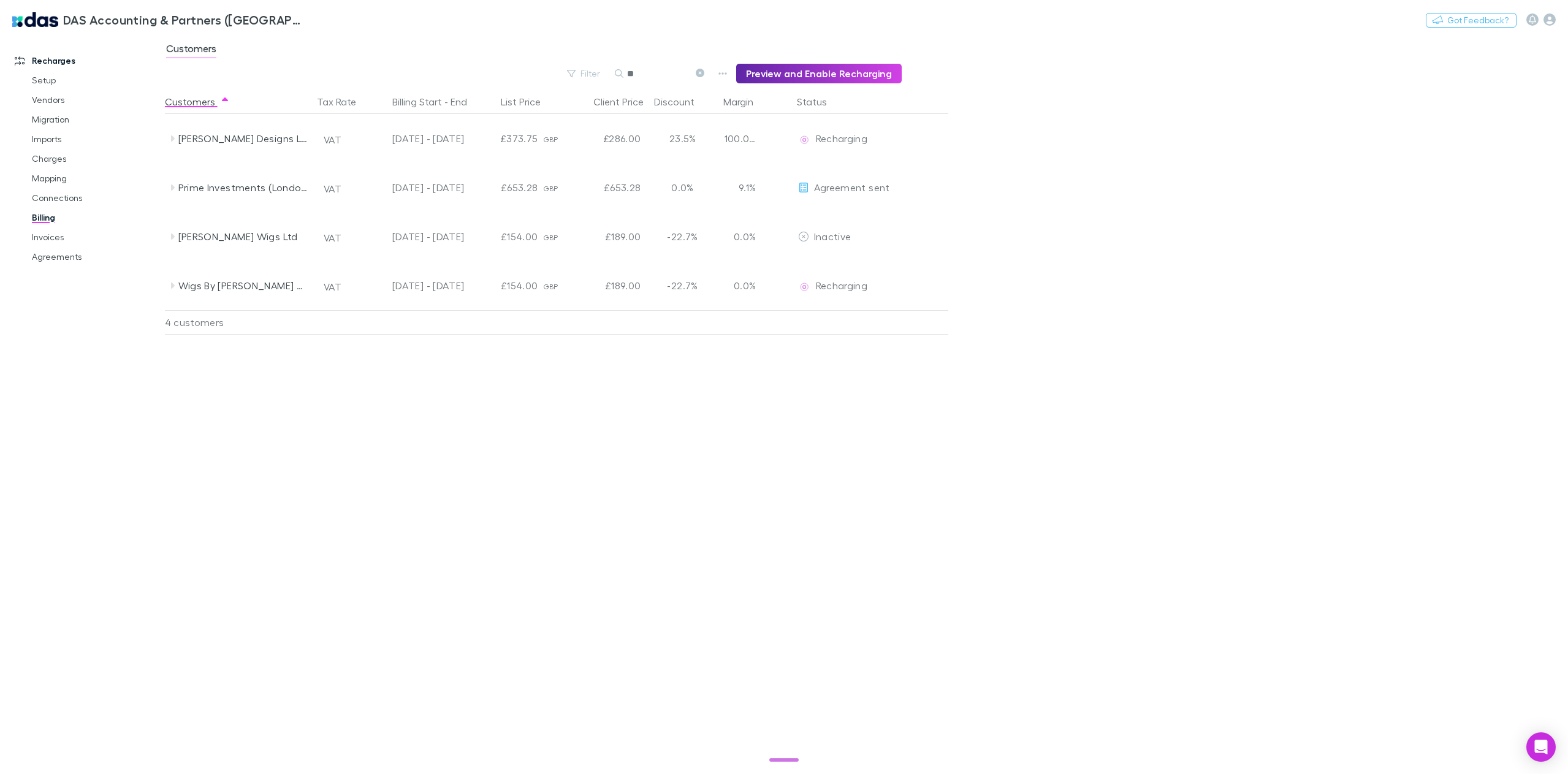
type input "*"
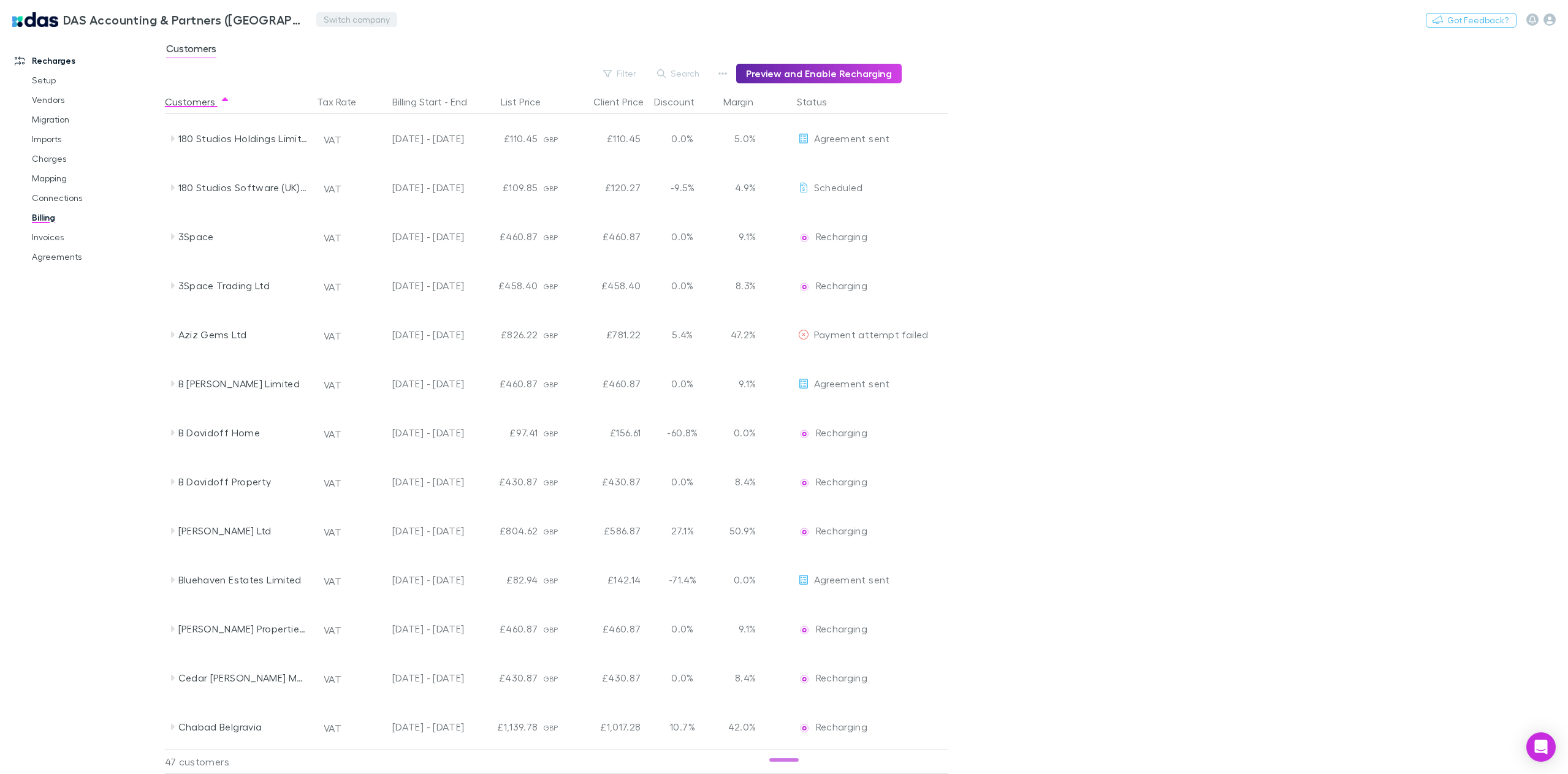
click at [352, 22] on button "Switch company" at bounding box center [356, 20] width 81 height 15
type input "****"
click at [342, 76] on p "Lucicharge" at bounding box center [323, 74] width 51 height 15
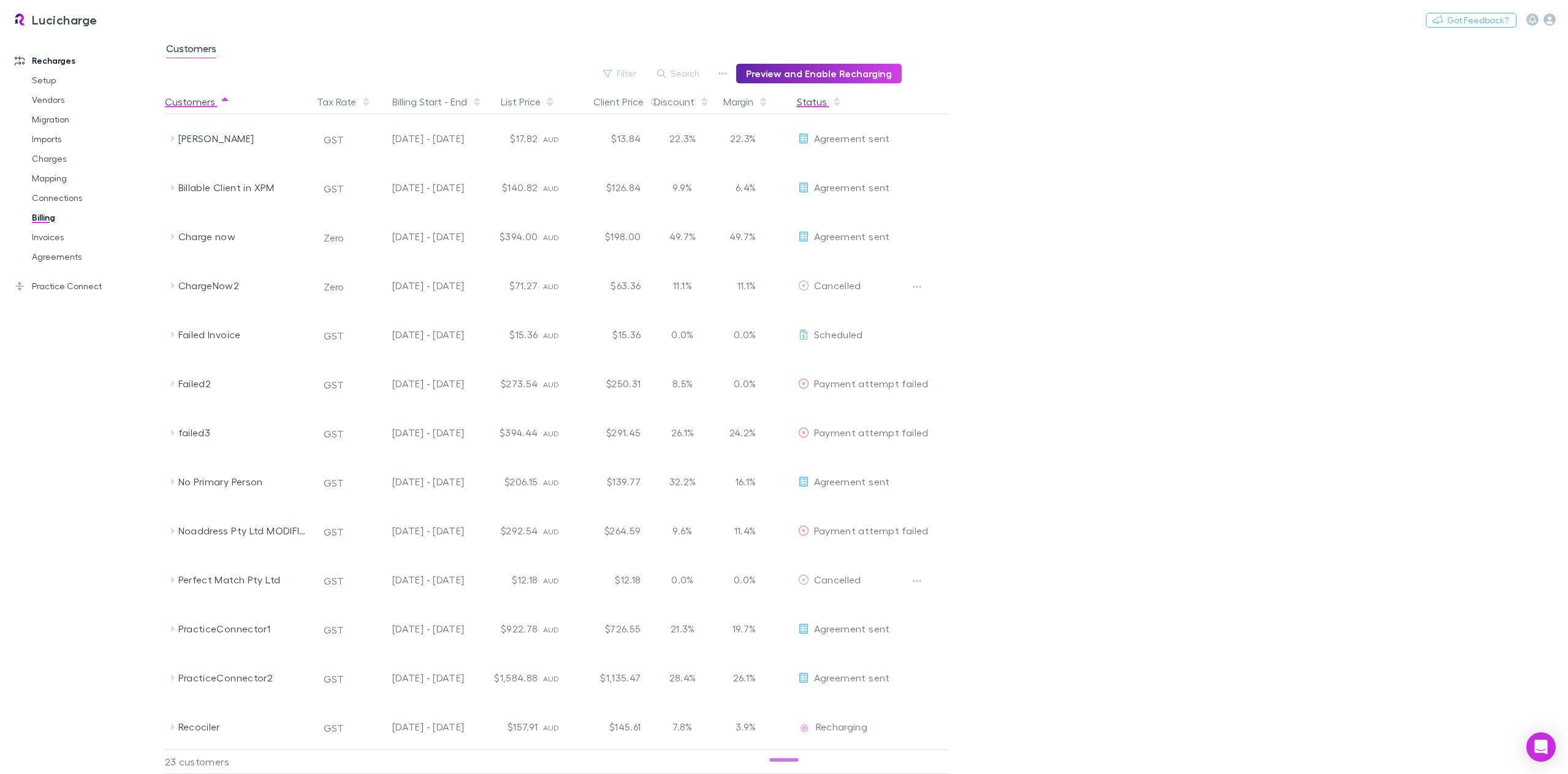
click at [814, 100] on button "Status" at bounding box center [819, 102] width 45 height 25
click at [1553, 20] on icon "button" at bounding box center [1549, 19] width 12 height 12
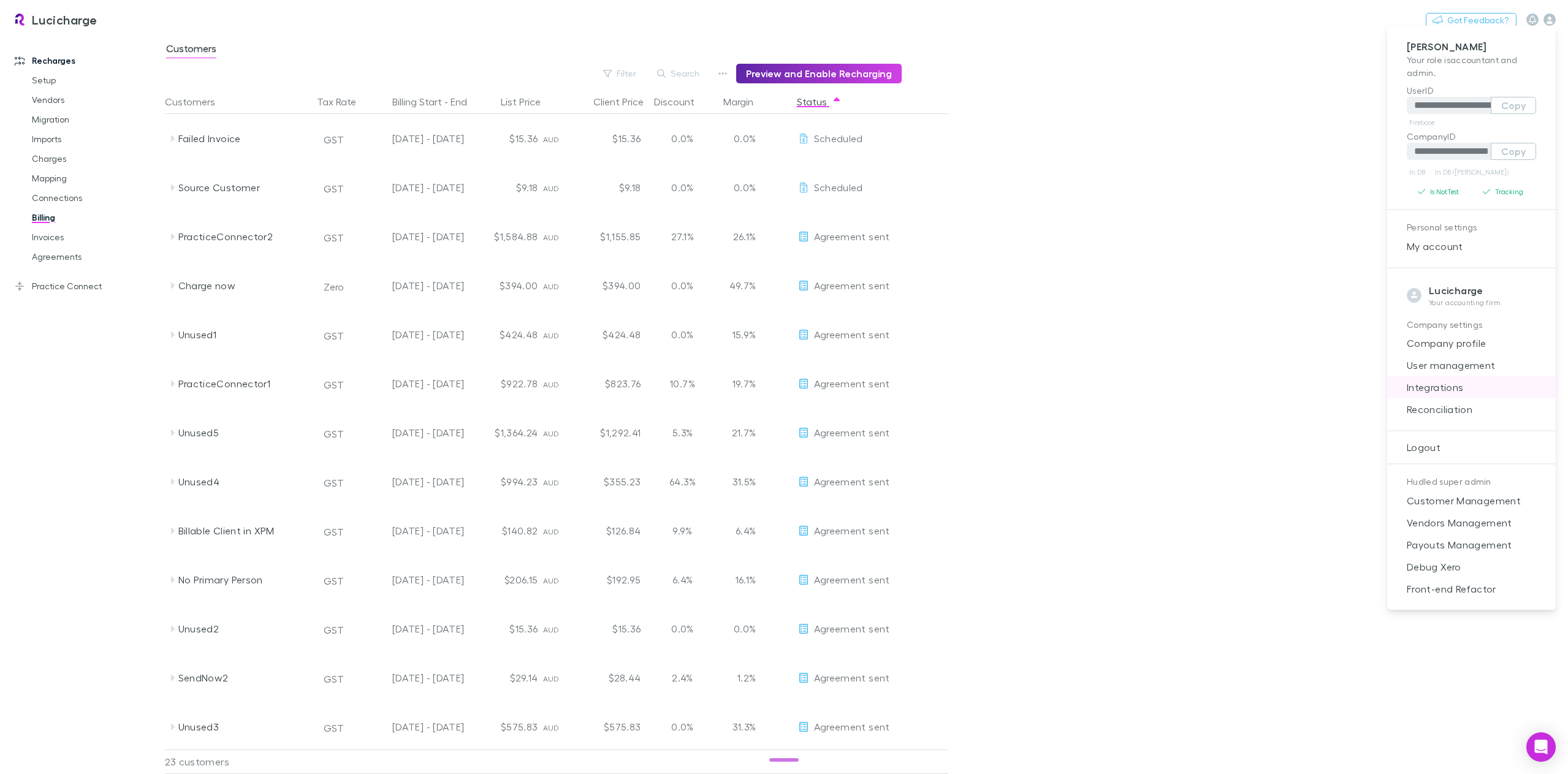
click at [1459, 383] on span "Integrations" at bounding box center [1471, 387] width 149 height 15
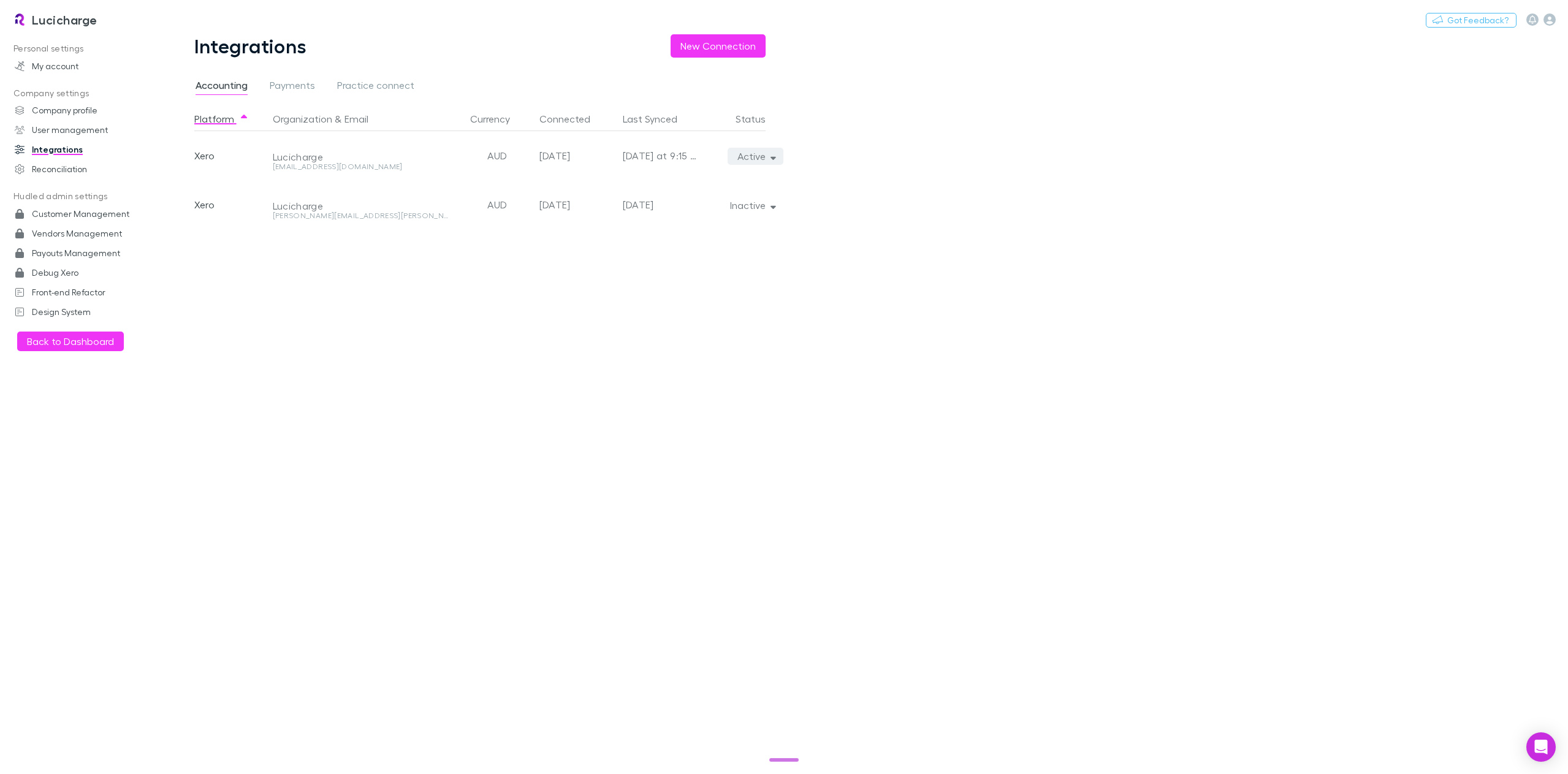
click at [773, 156] on icon "button" at bounding box center [773, 156] width 6 height 8
click at [1026, 175] on div at bounding box center [784, 387] width 1568 height 774
click at [773, 153] on icon "button" at bounding box center [773, 156] width 6 height 8
